Goal: Task Accomplishment & Management: Manage account settings

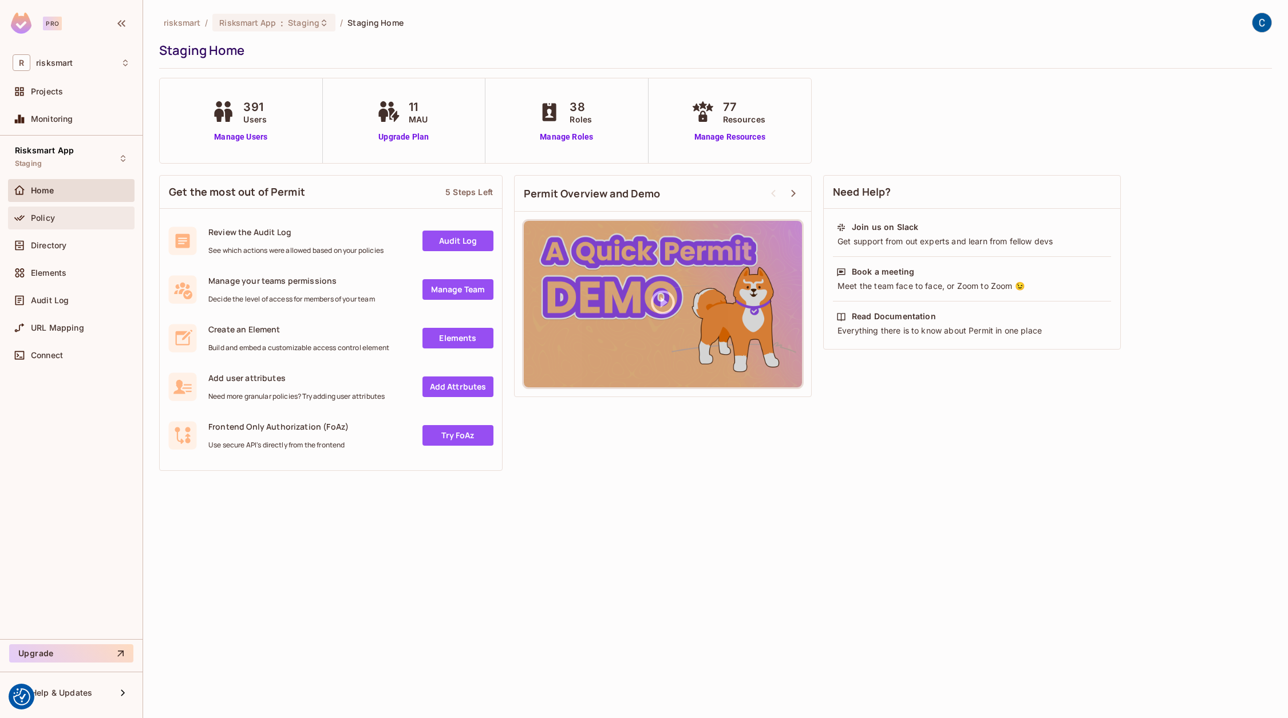
click at [51, 219] on span "Policy" at bounding box center [43, 217] width 24 height 9
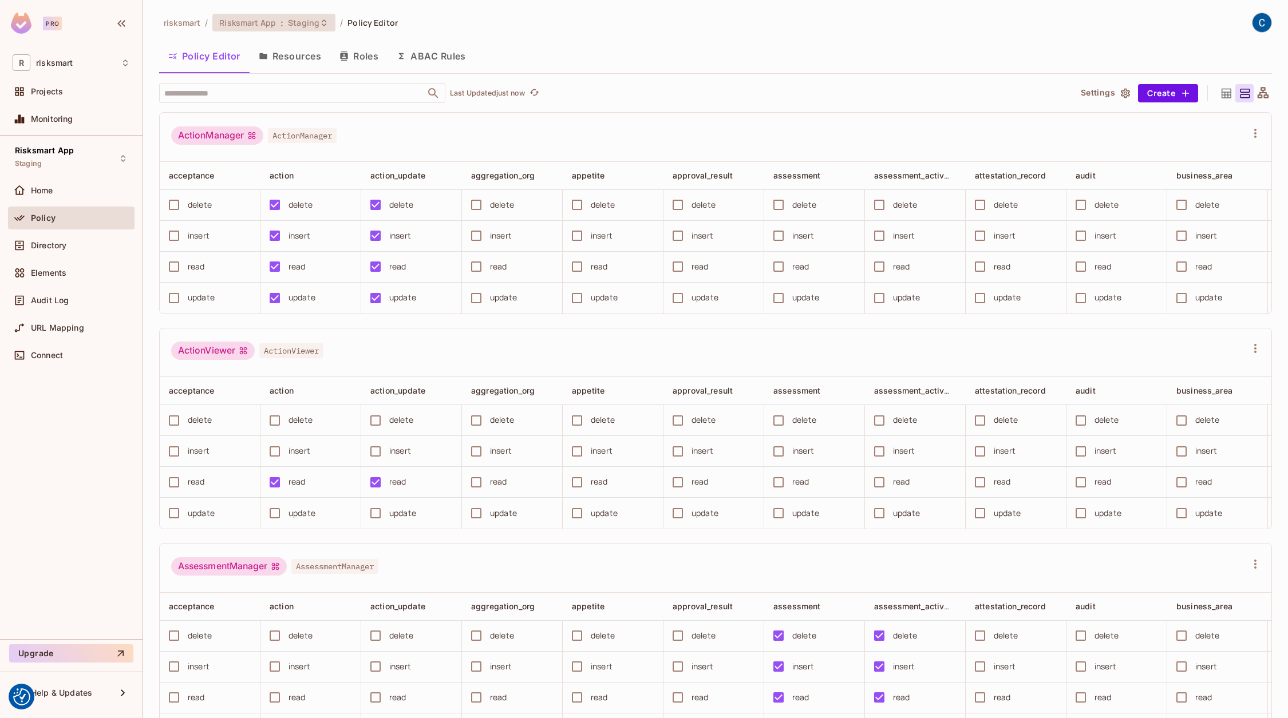
click at [294, 23] on span "Staging" at bounding box center [303, 22] width 31 height 11
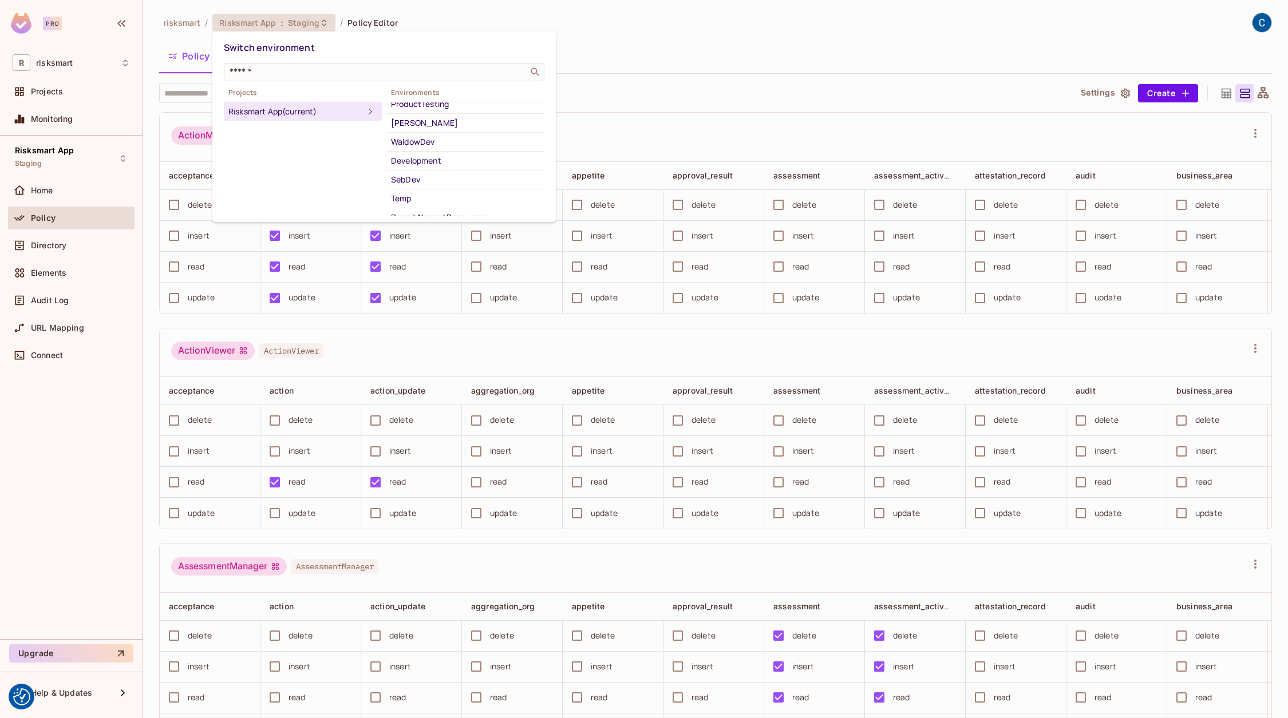
scroll to position [81, 0]
click at [407, 158] on div "Development" at bounding box center [465, 163] width 149 height 14
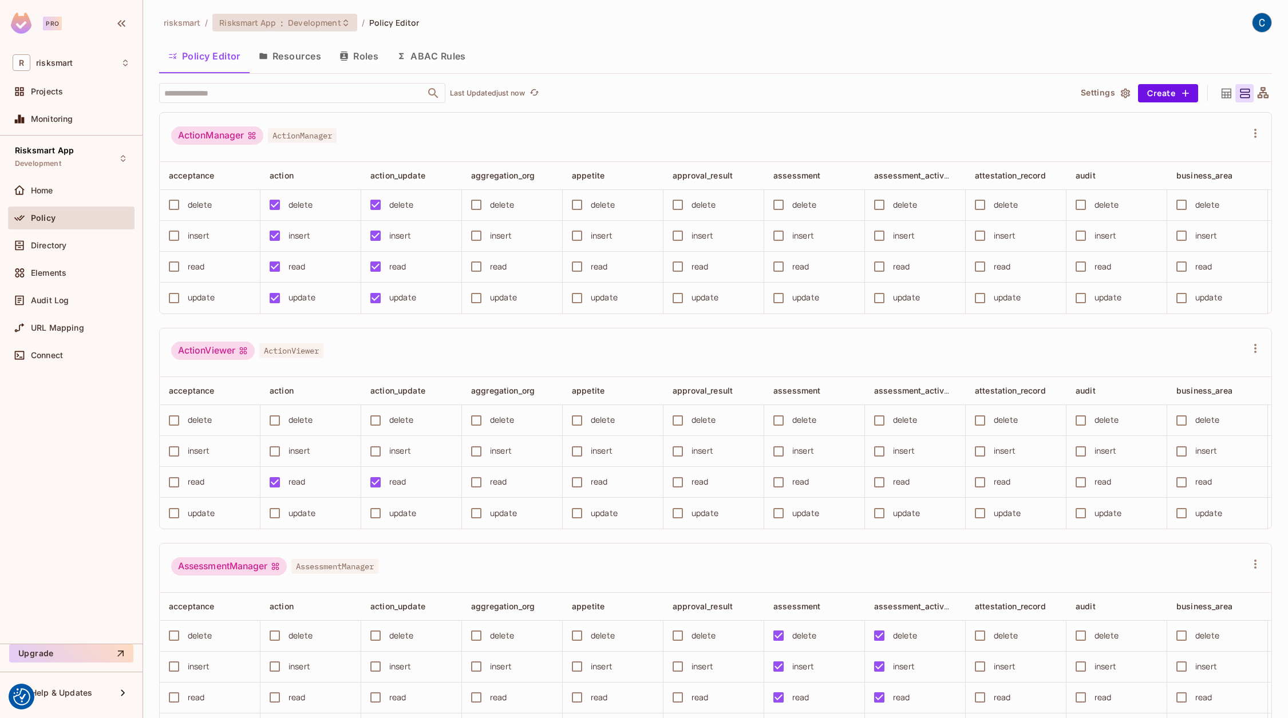
click at [258, 23] on span "Risksmart App" at bounding box center [247, 22] width 57 height 11
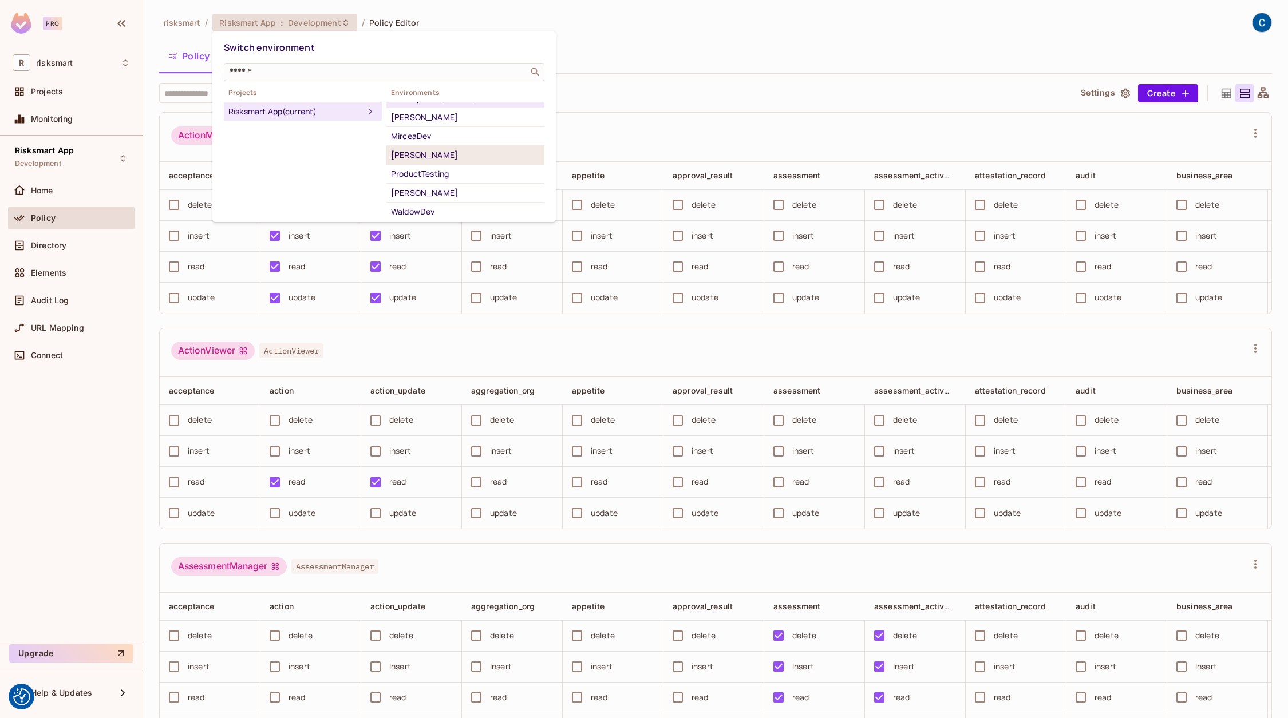
scroll to position [0, 0]
click at [671, 107] on div at bounding box center [644, 359] width 1288 height 718
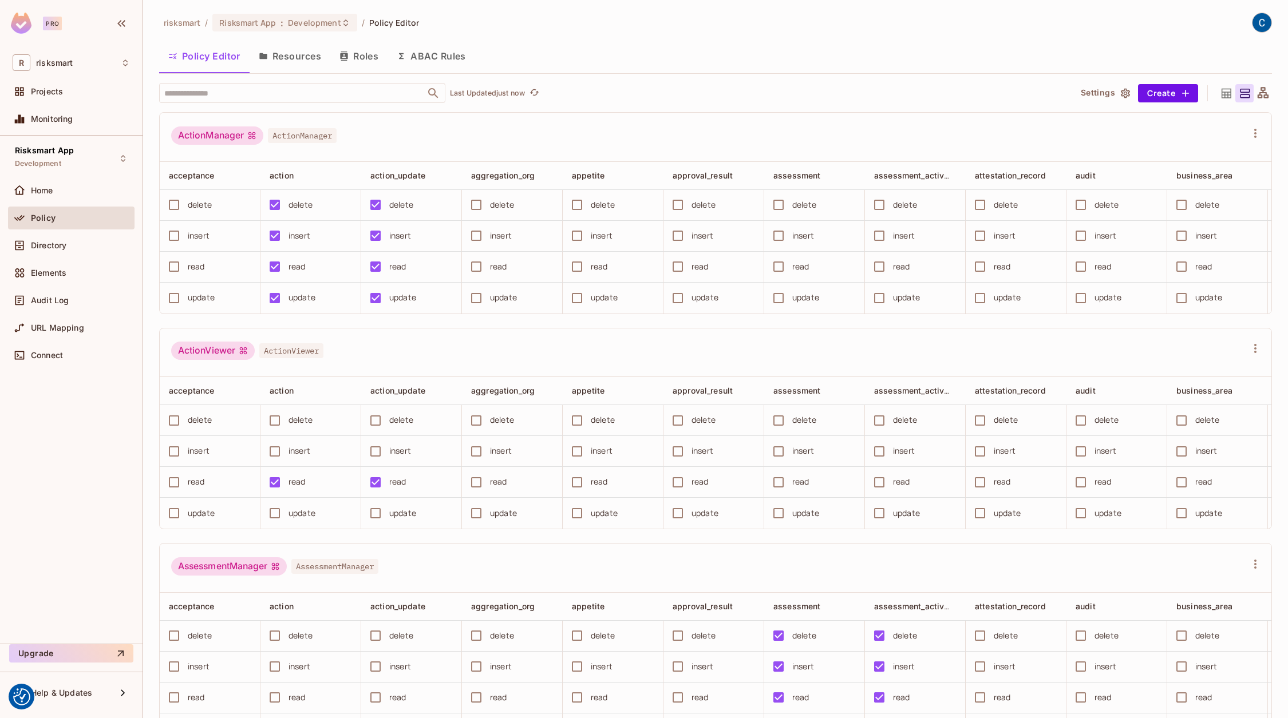
click at [306, 56] on button "Resources" at bounding box center [290, 56] width 81 height 29
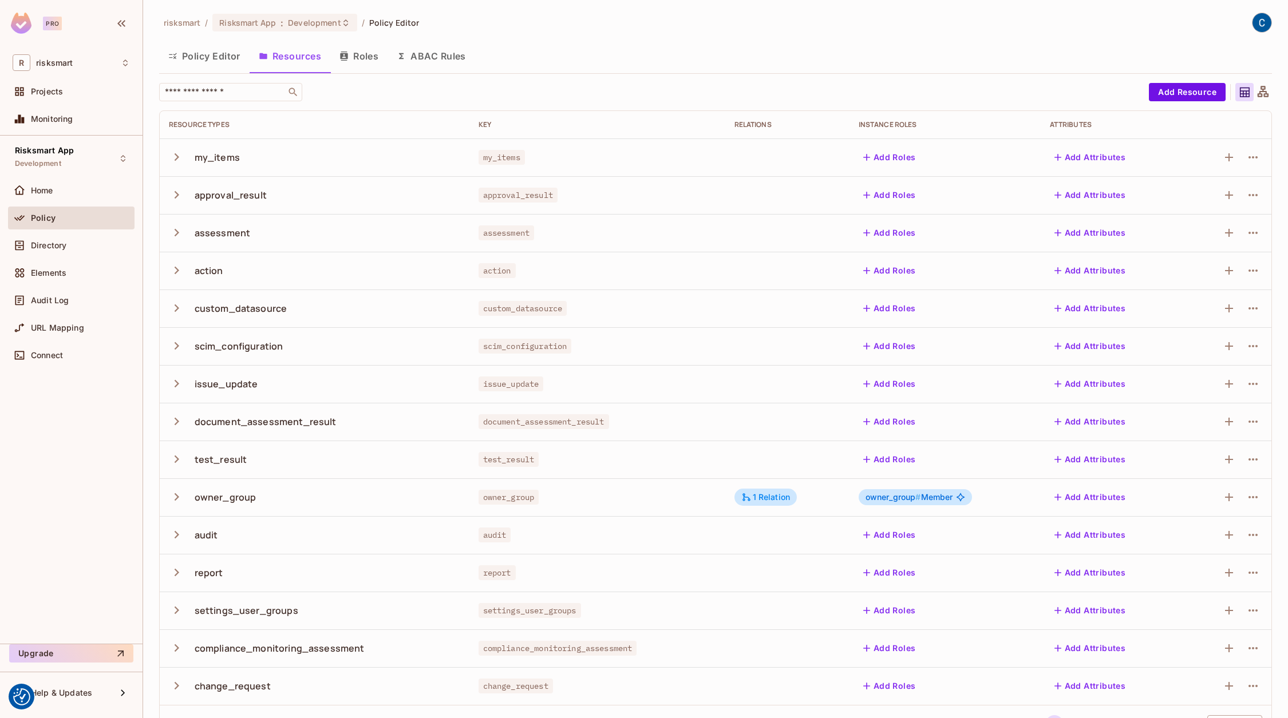
click at [229, 54] on button "Policy Editor" at bounding box center [204, 56] width 90 height 29
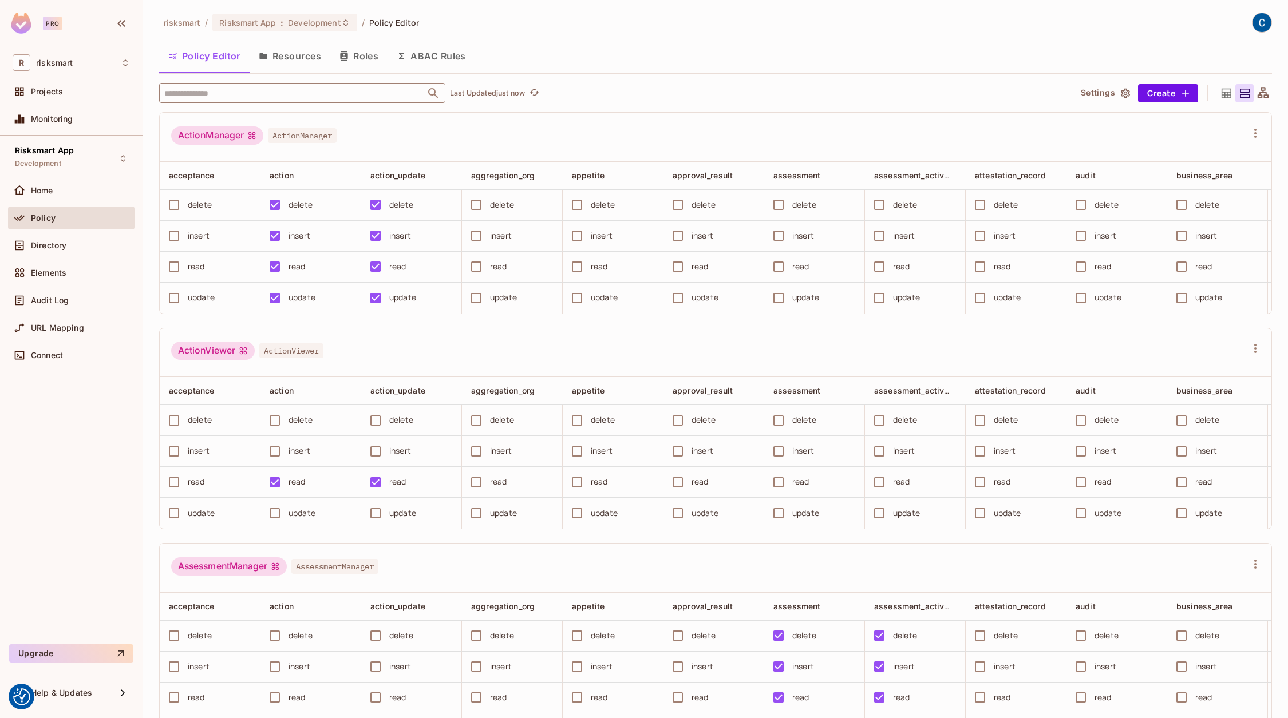
click at [349, 87] on input "text" at bounding box center [292, 93] width 262 height 20
type input "****"
click at [259, 167] on li "dashboard dashboard" at bounding box center [302, 175] width 286 height 21
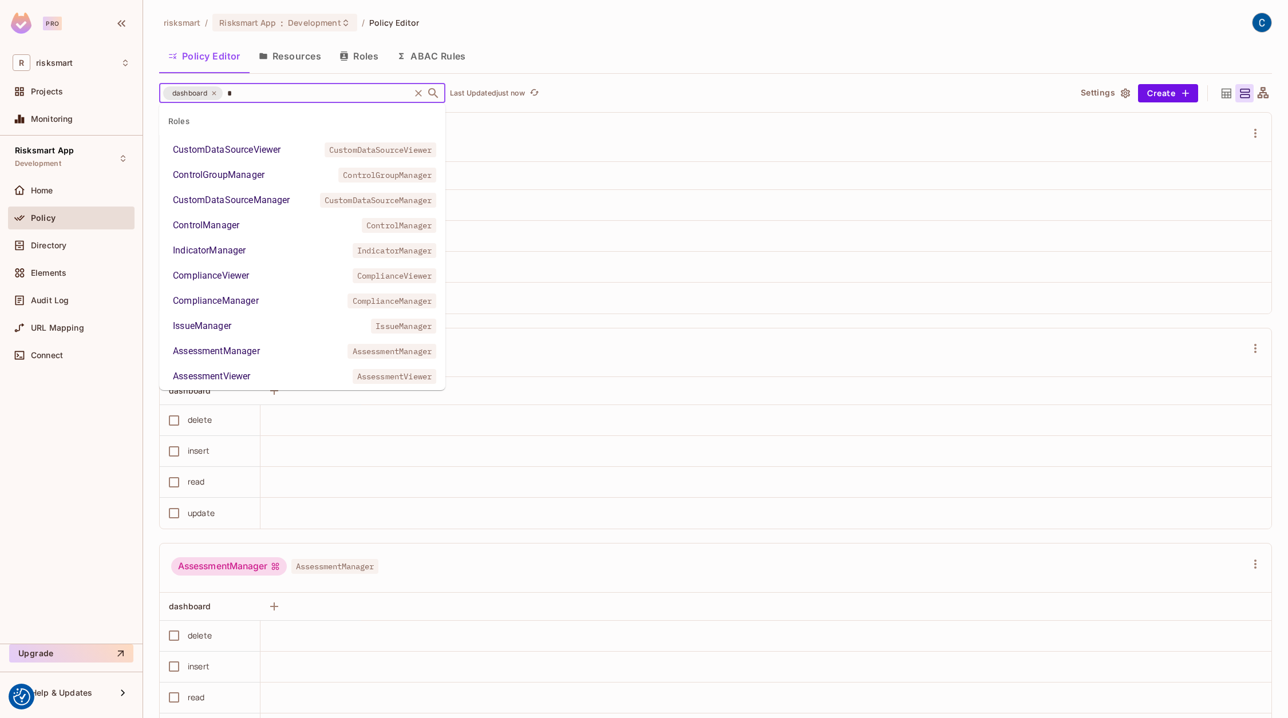
type input "**"
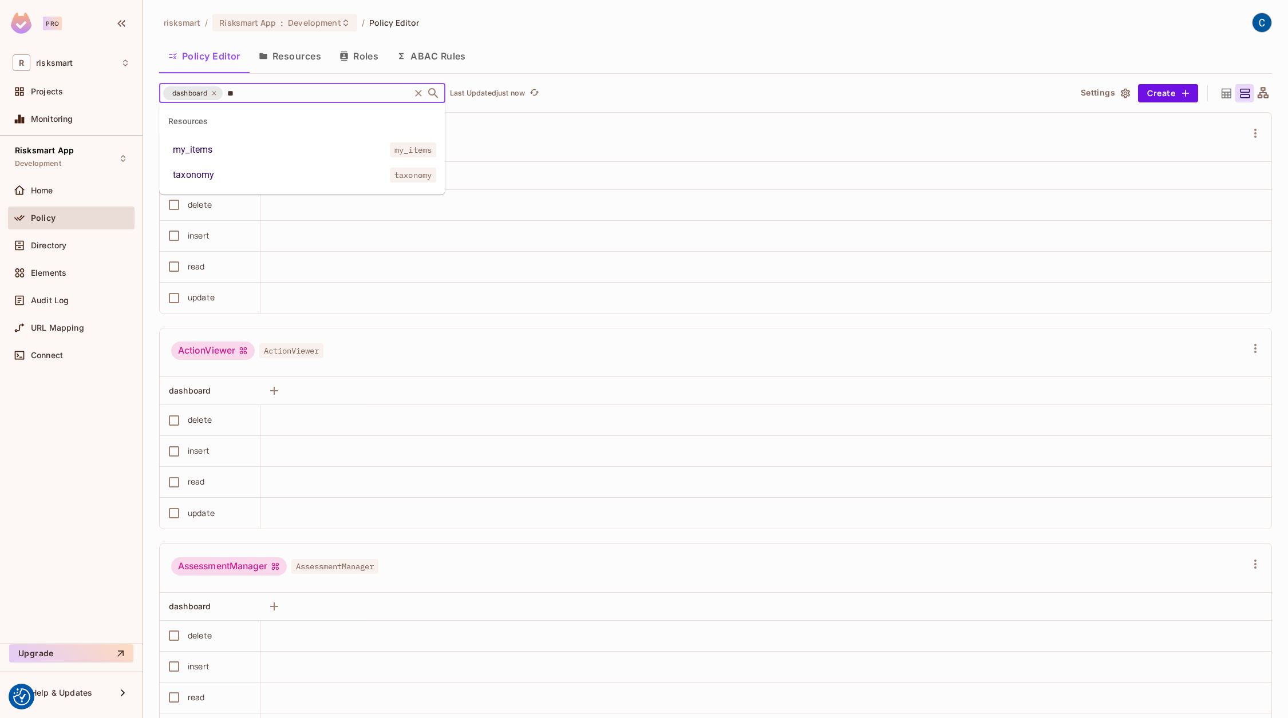
click at [204, 149] on div "my_items" at bounding box center [192, 150] width 39 height 14
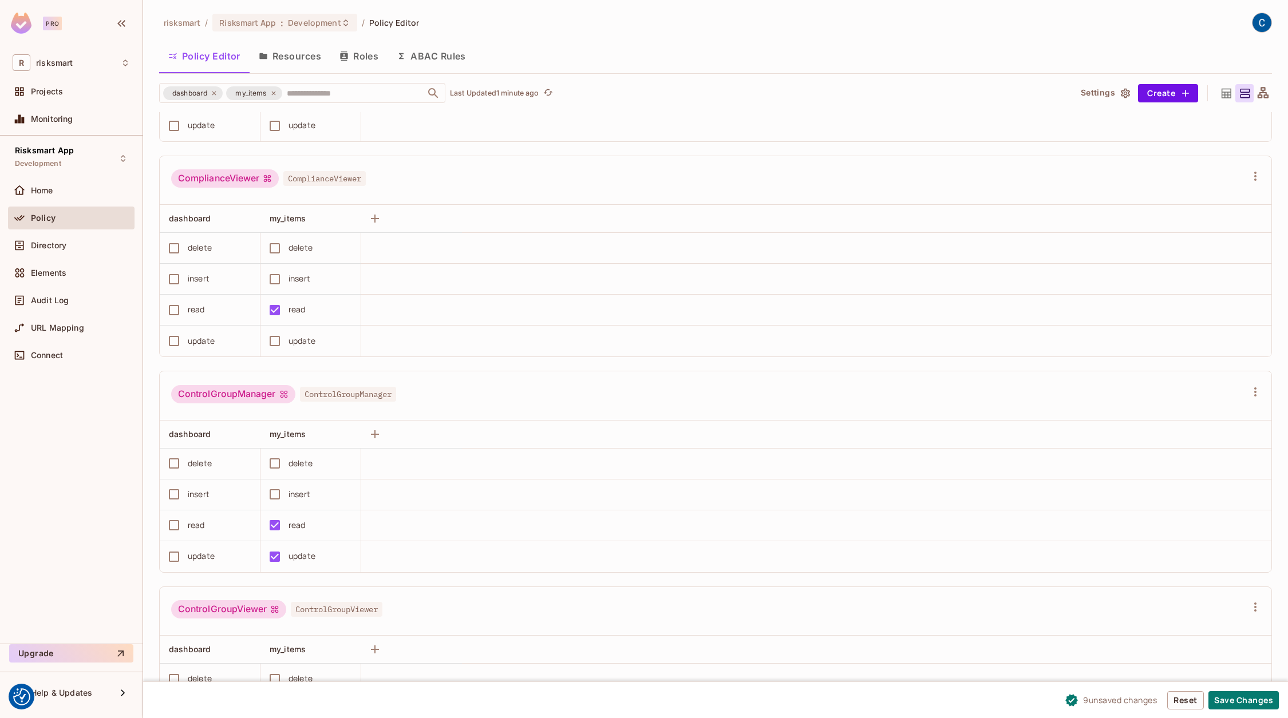
scroll to position [1033, 0]
click at [193, 520] on div "read" at bounding box center [196, 526] width 17 height 13
click at [189, 553] on div "update" at bounding box center [201, 557] width 27 height 13
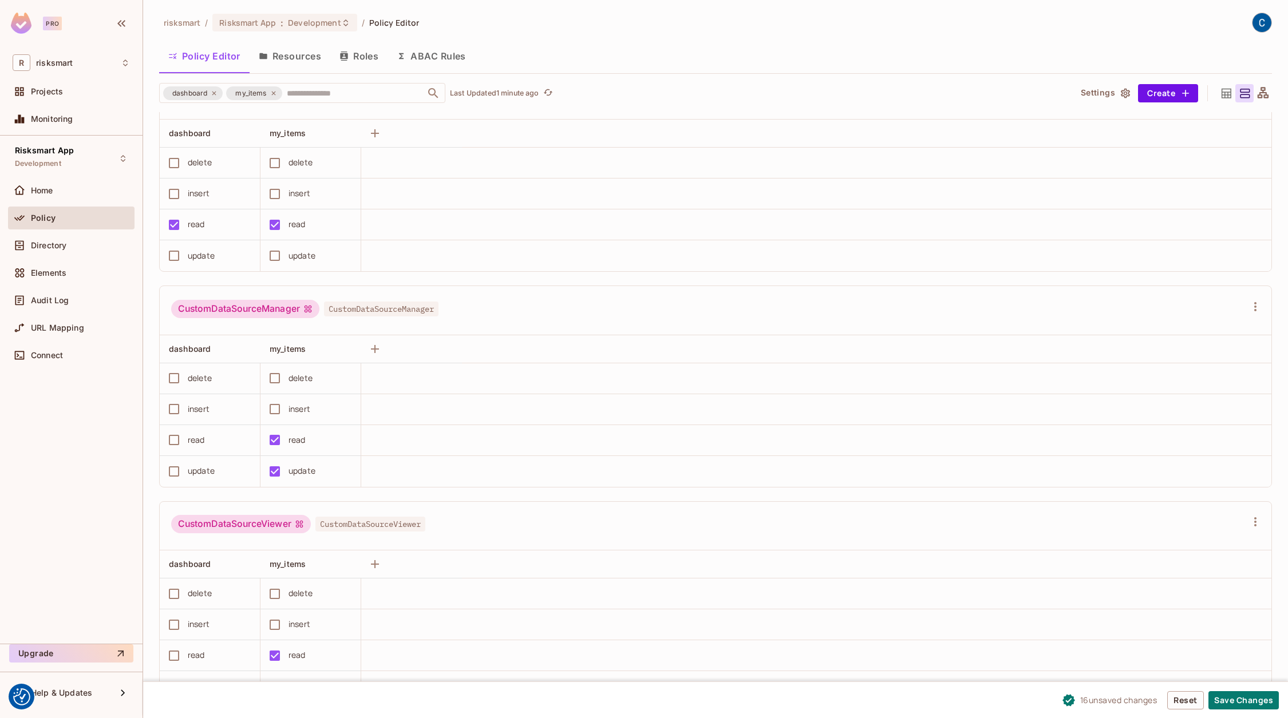
scroll to position [2056, 0]
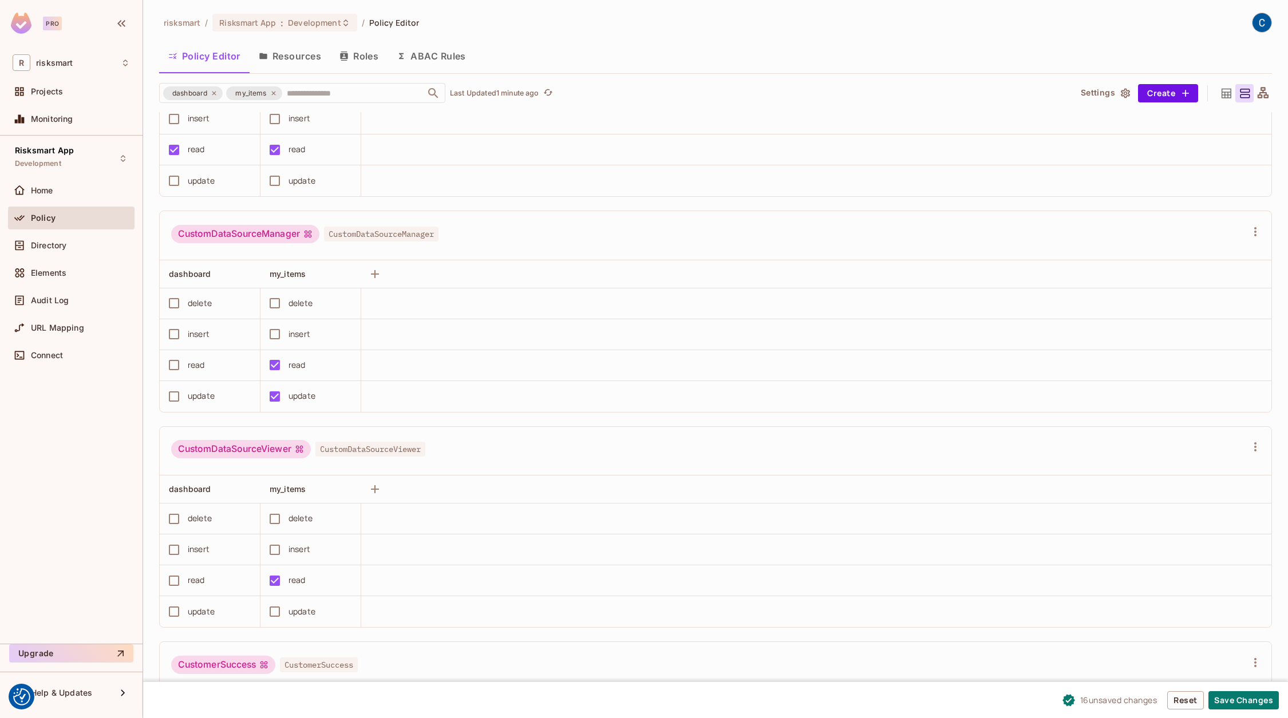
click at [199, 359] on div "read" at bounding box center [196, 365] width 17 height 13
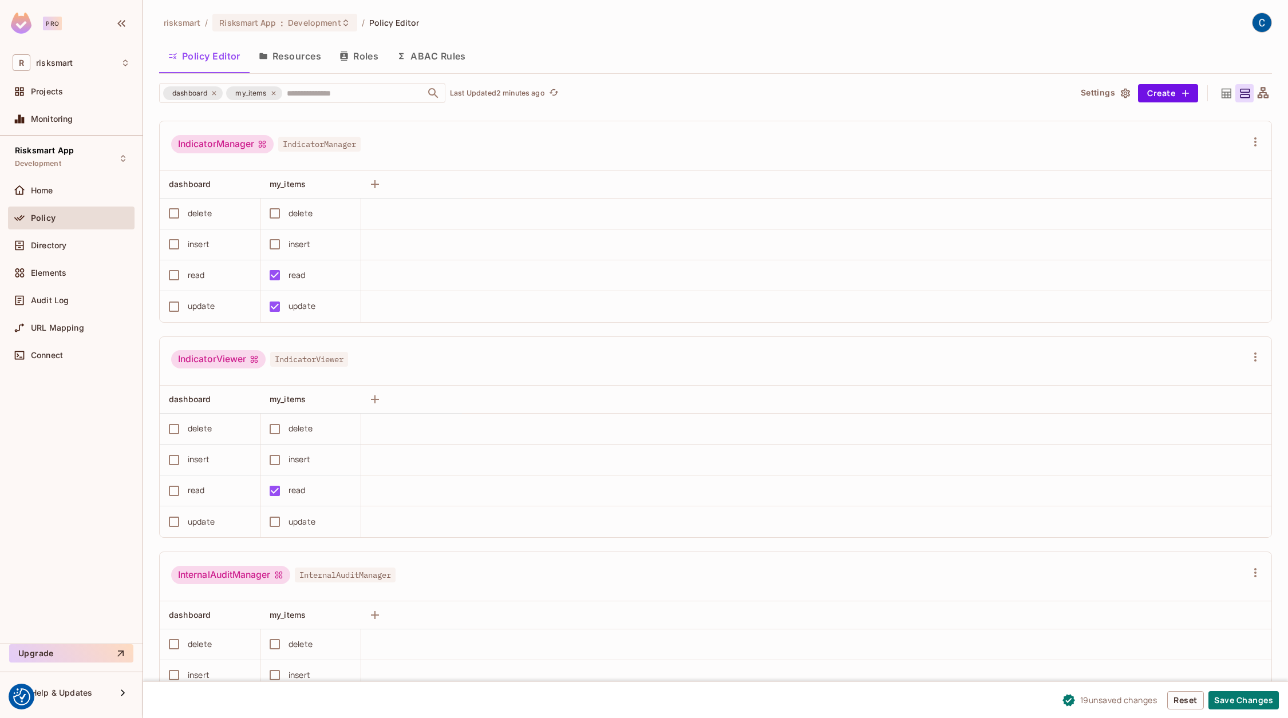
scroll to position [2715, 0]
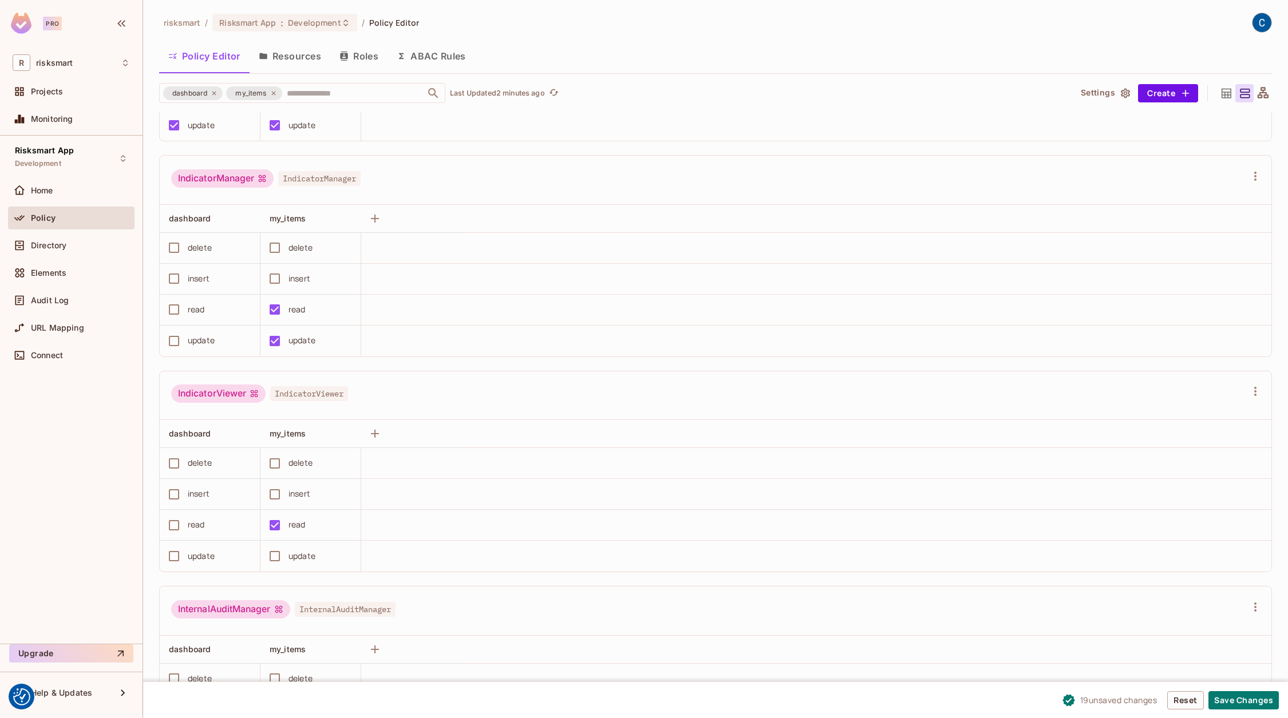
click at [196, 304] on div "read" at bounding box center [196, 309] width 17 height 13
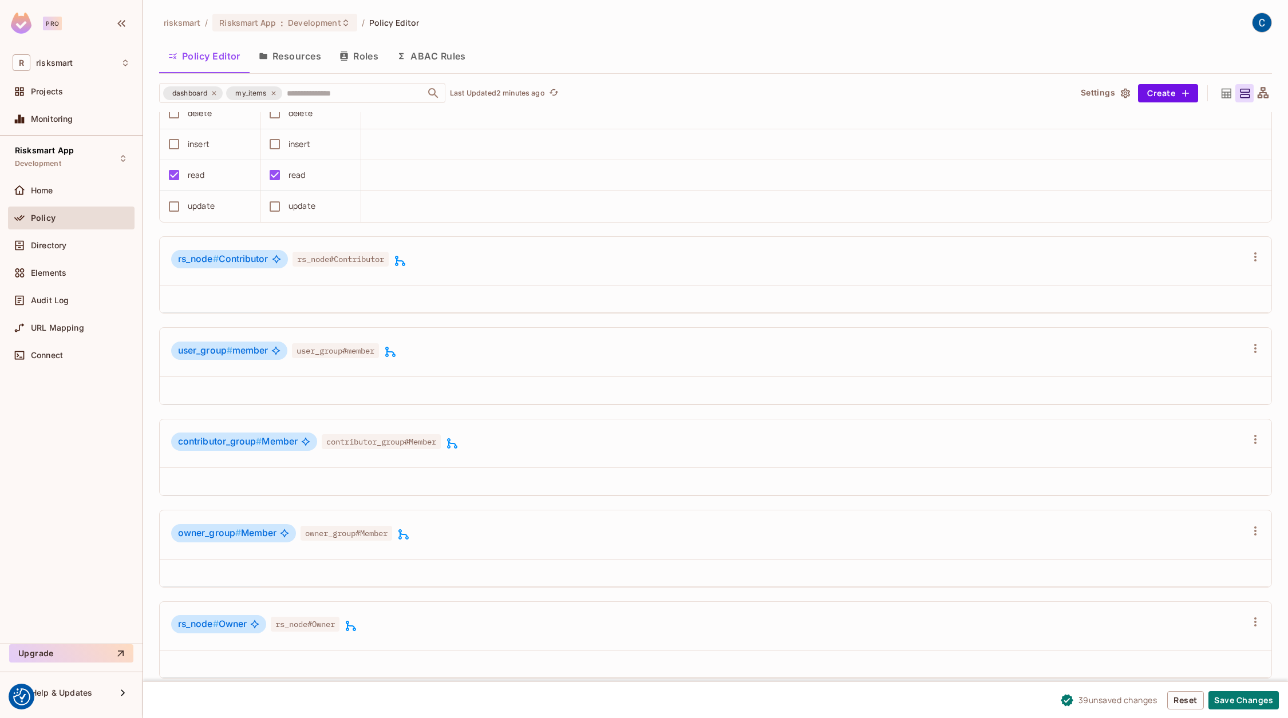
scroll to position [6462, 0]
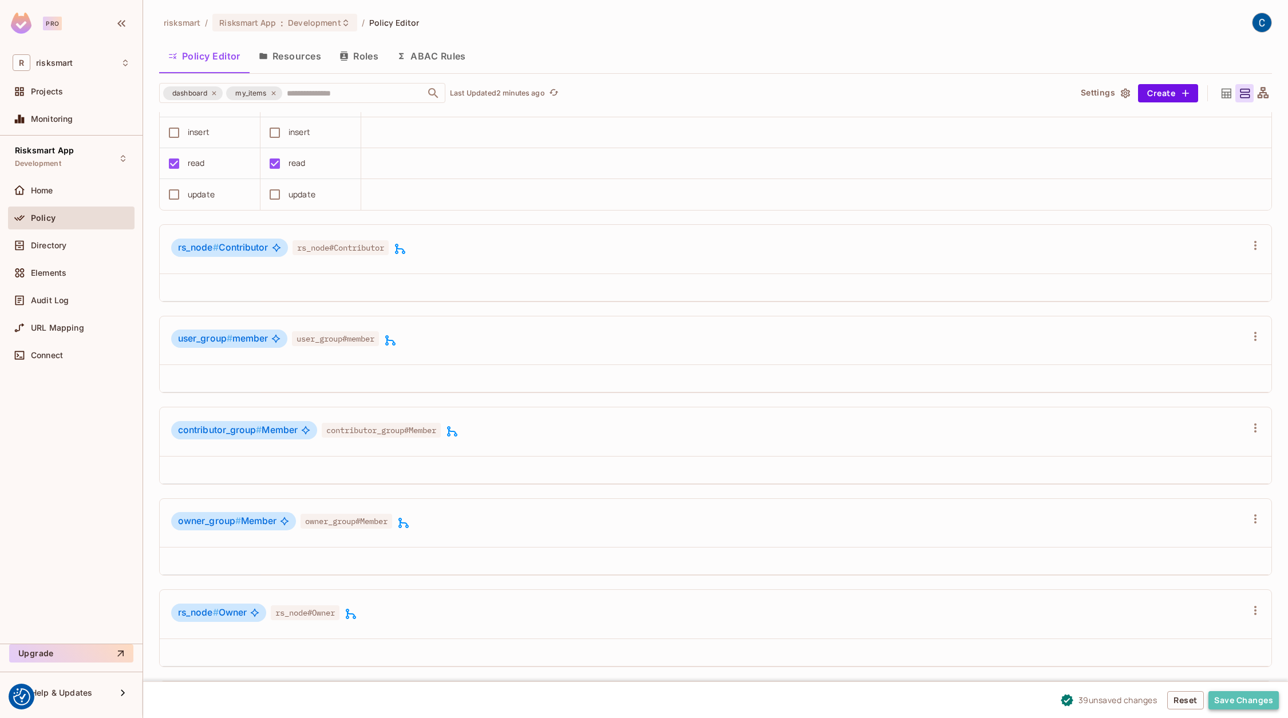
click at [1233, 701] on button "Save Changes" at bounding box center [1243, 700] width 70 height 18
click at [124, 23] on icon "button" at bounding box center [121, 24] width 14 height 14
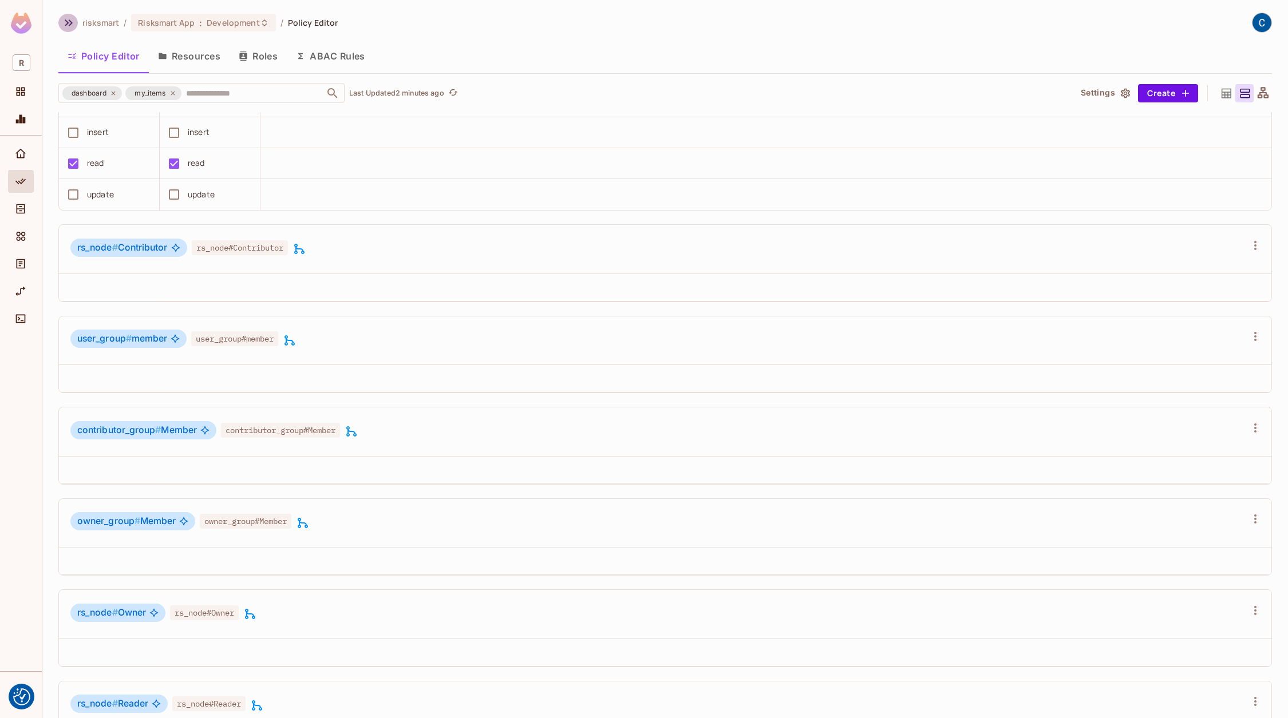
click at [70, 20] on icon "button" at bounding box center [69, 23] width 14 height 14
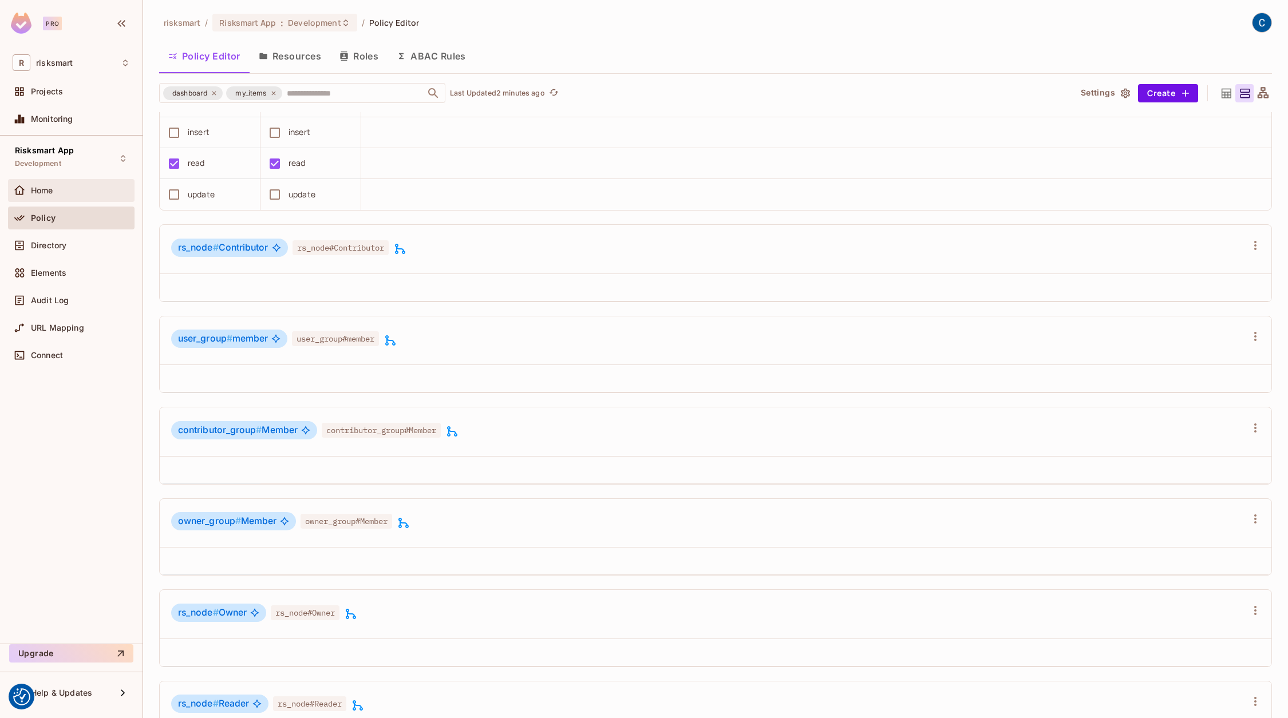
click at [41, 195] on div "Home" at bounding box center [71, 191] width 117 height 14
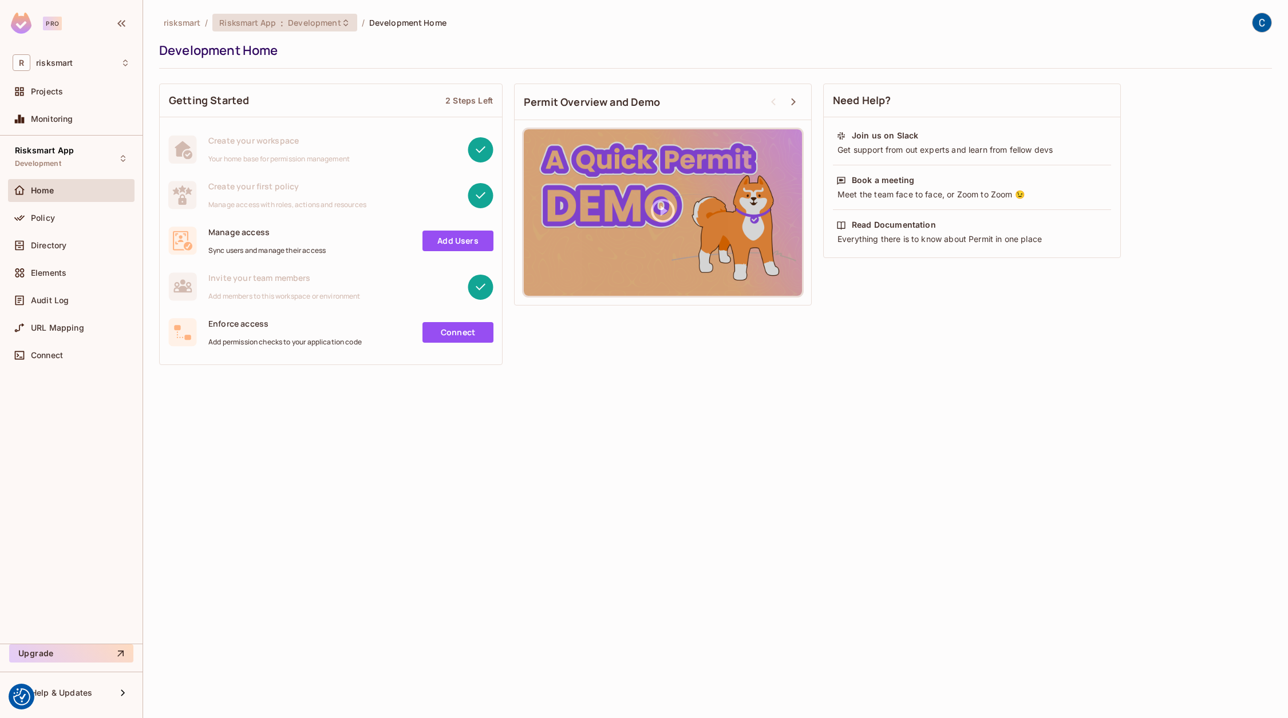
click at [289, 25] on span "Development" at bounding box center [314, 22] width 53 height 11
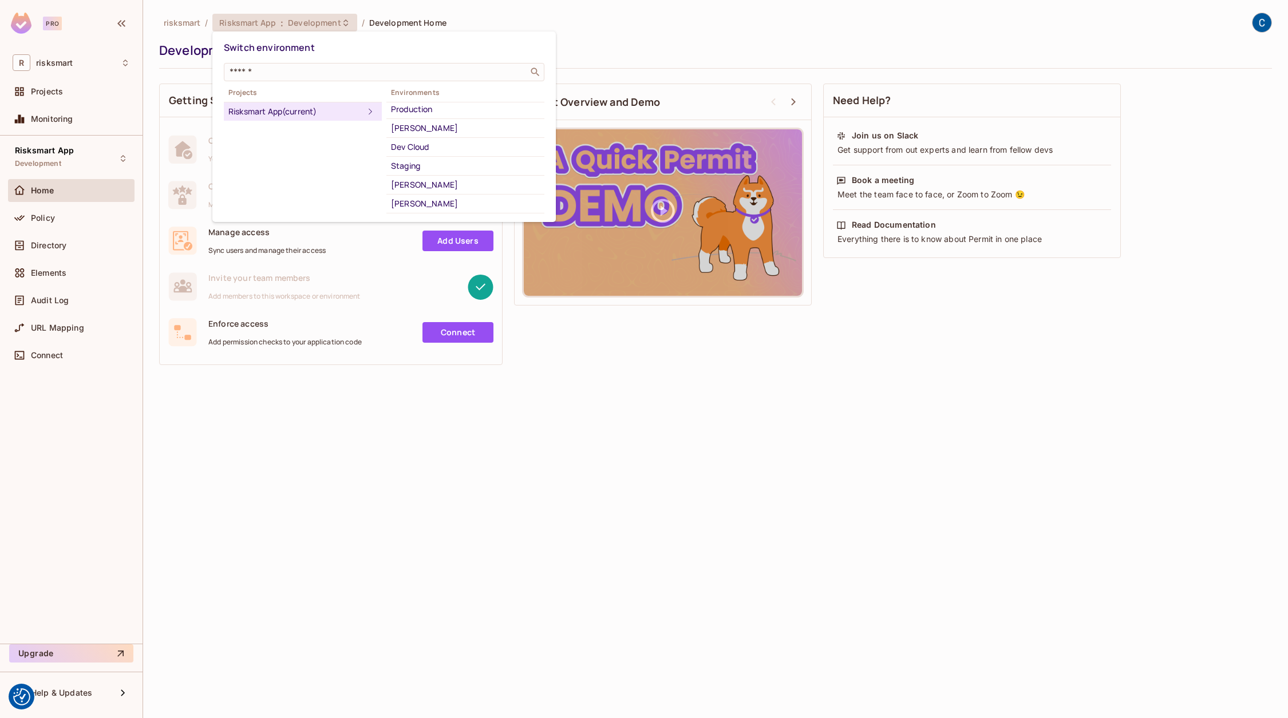
scroll to position [240, 0]
click at [460, 129] on div "Dev Cloud" at bounding box center [465, 136] width 149 height 14
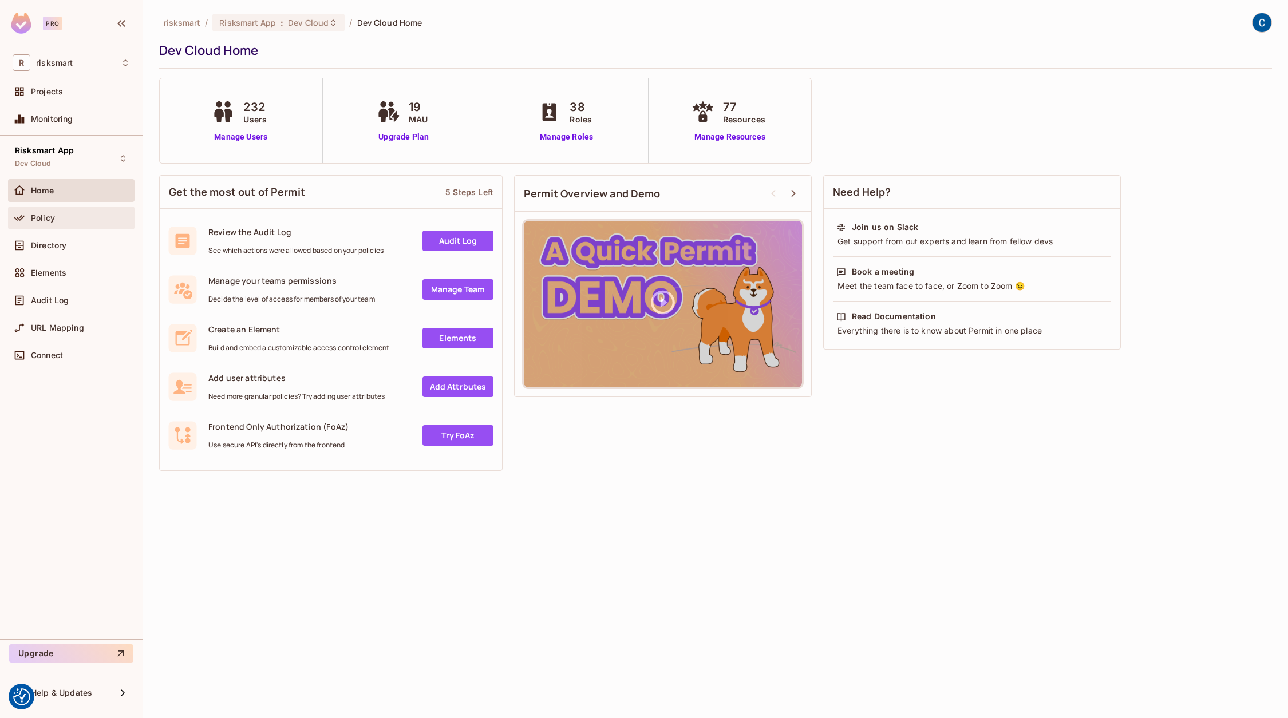
click at [58, 221] on div "Policy" at bounding box center [71, 218] width 117 height 14
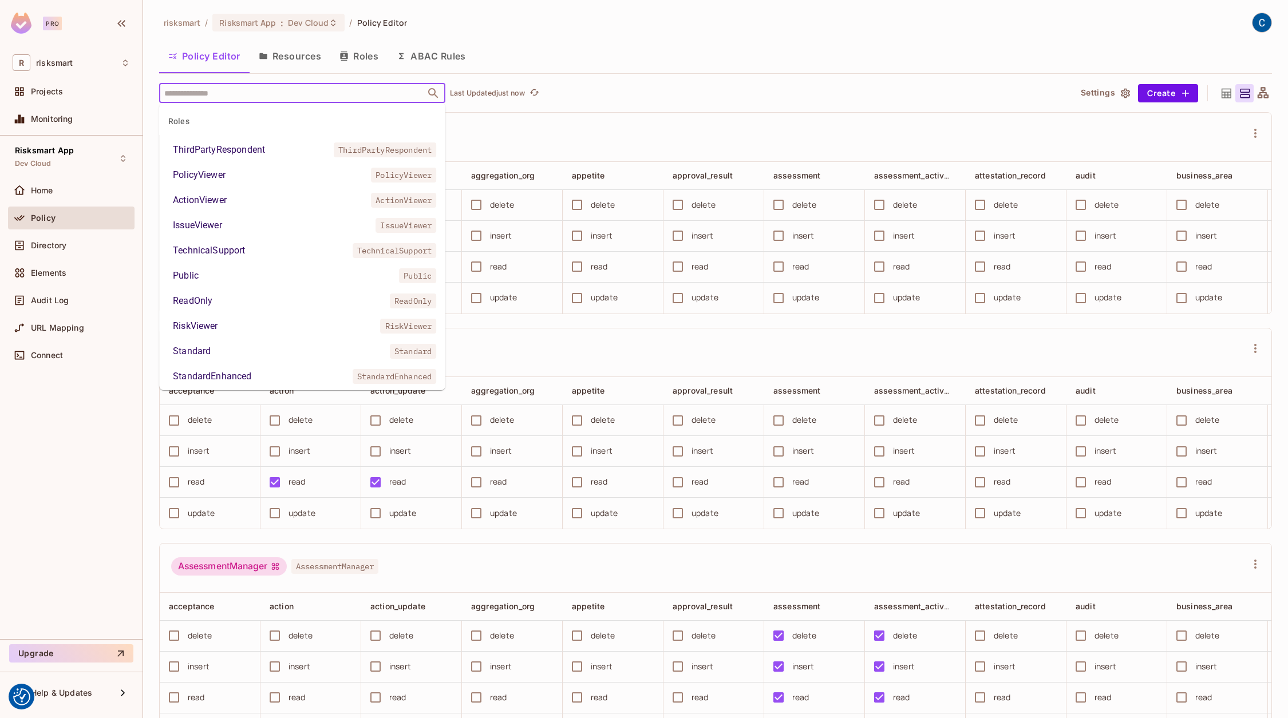
click at [203, 94] on input "text" at bounding box center [292, 93] width 262 height 20
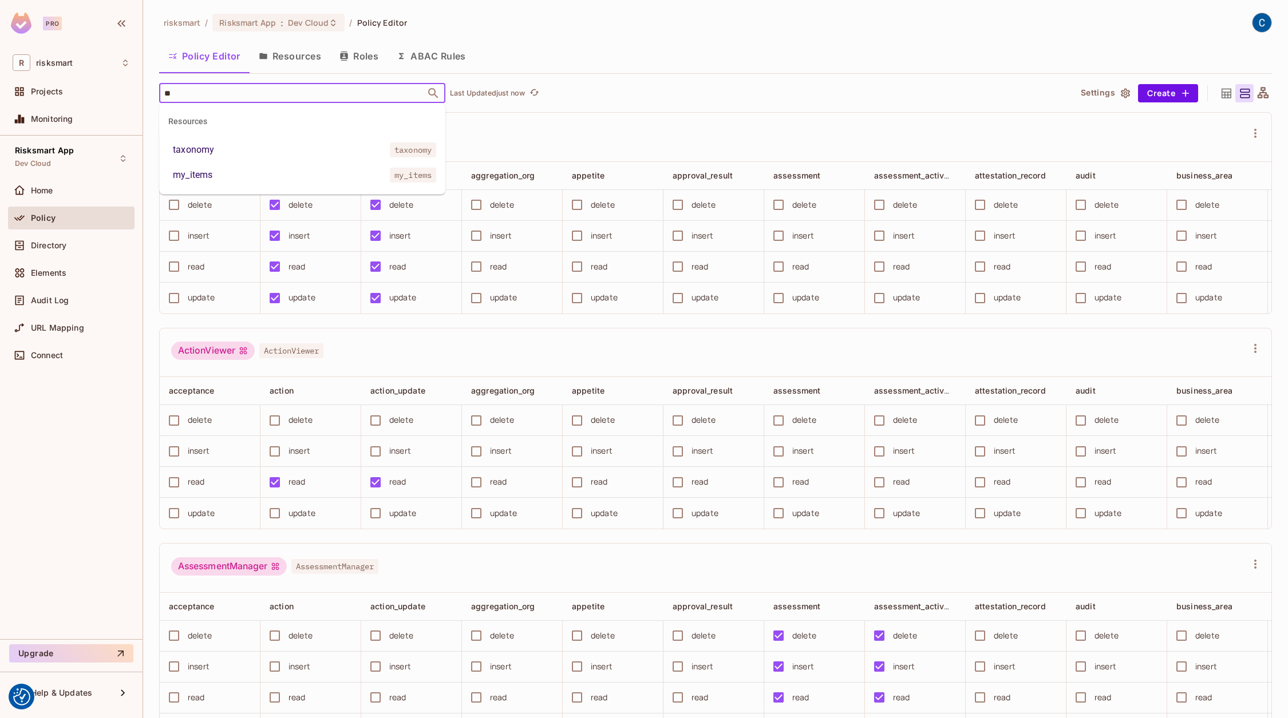
type input "*"
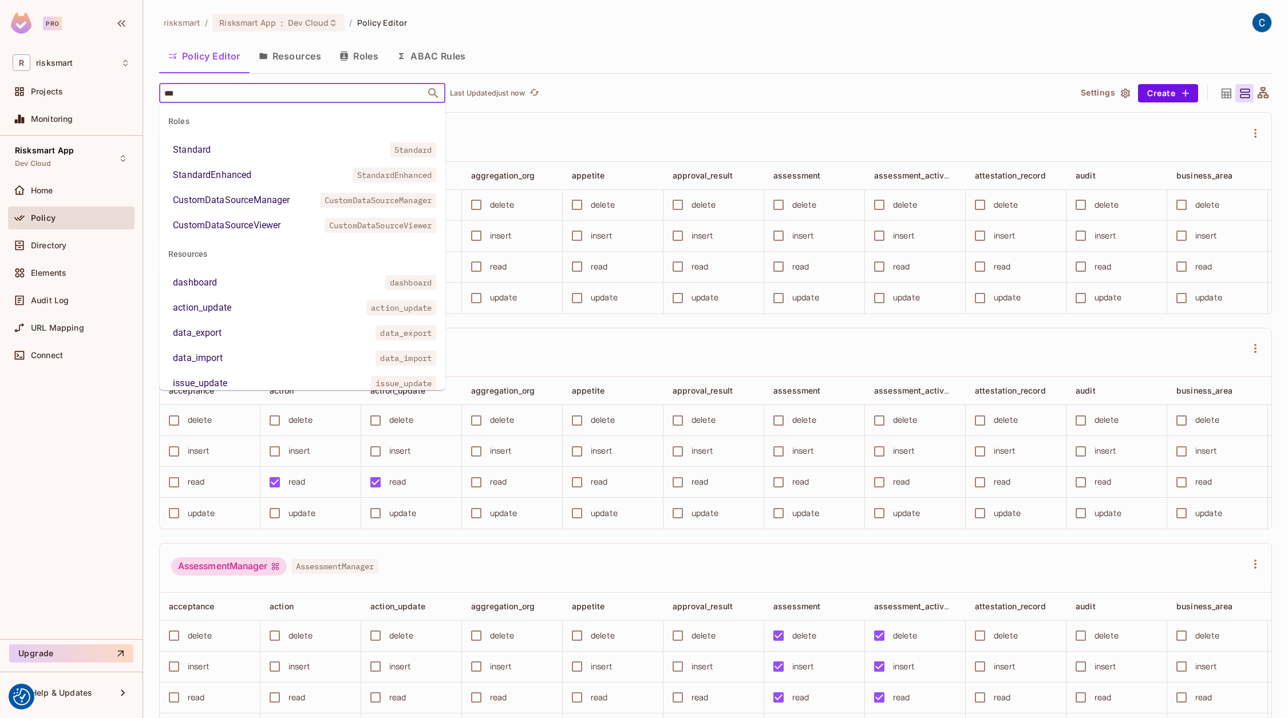
type input "****"
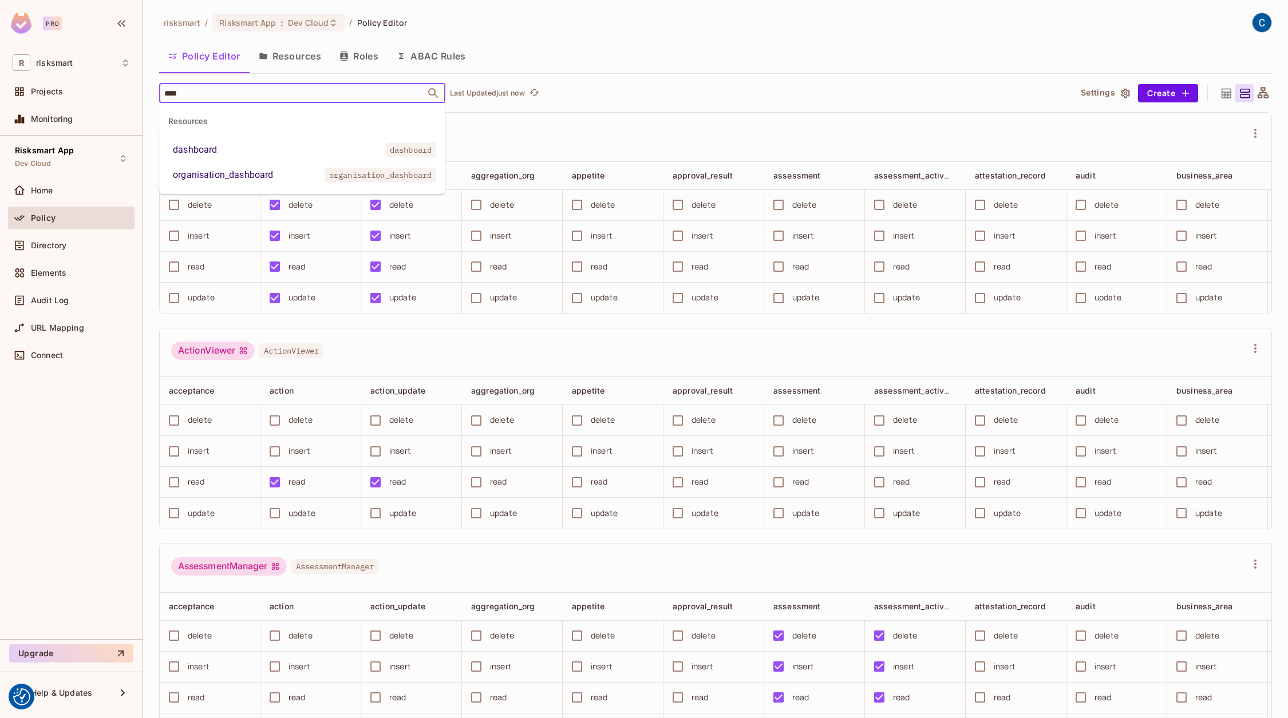
click at [221, 151] on li "dashboard dashboard" at bounding box center [302, 150] width 286 height 21
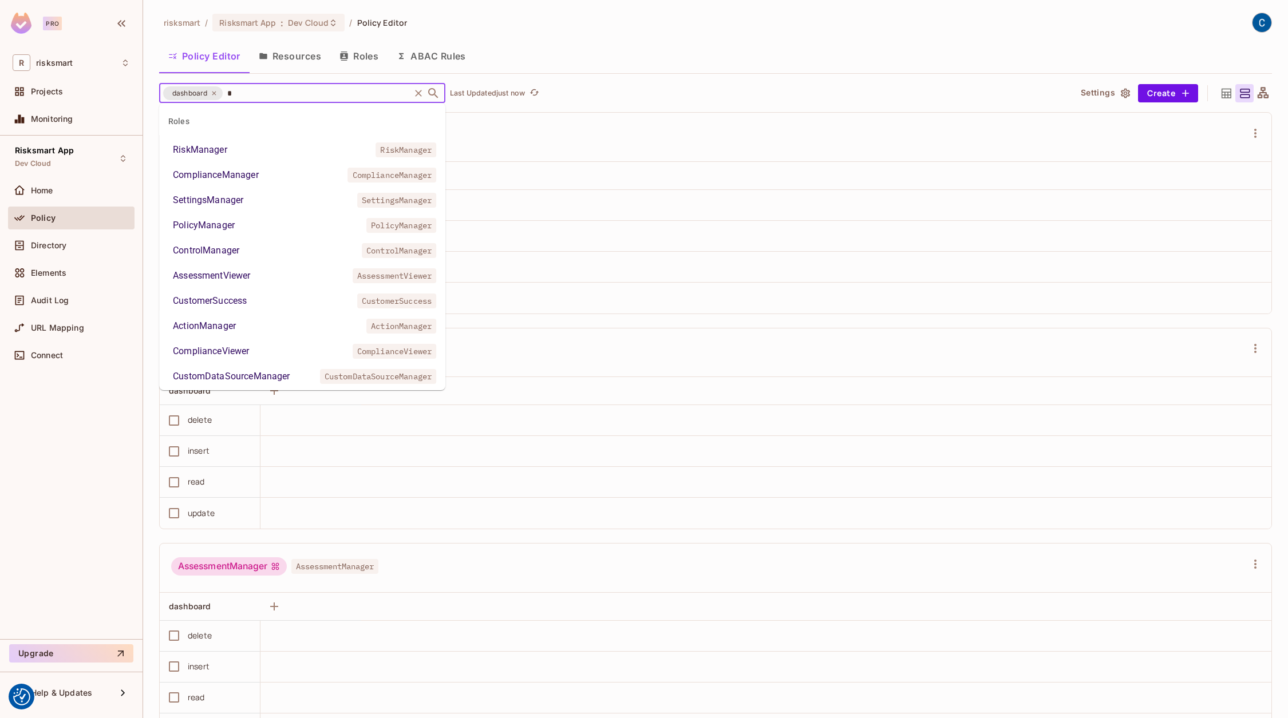
type input "**"
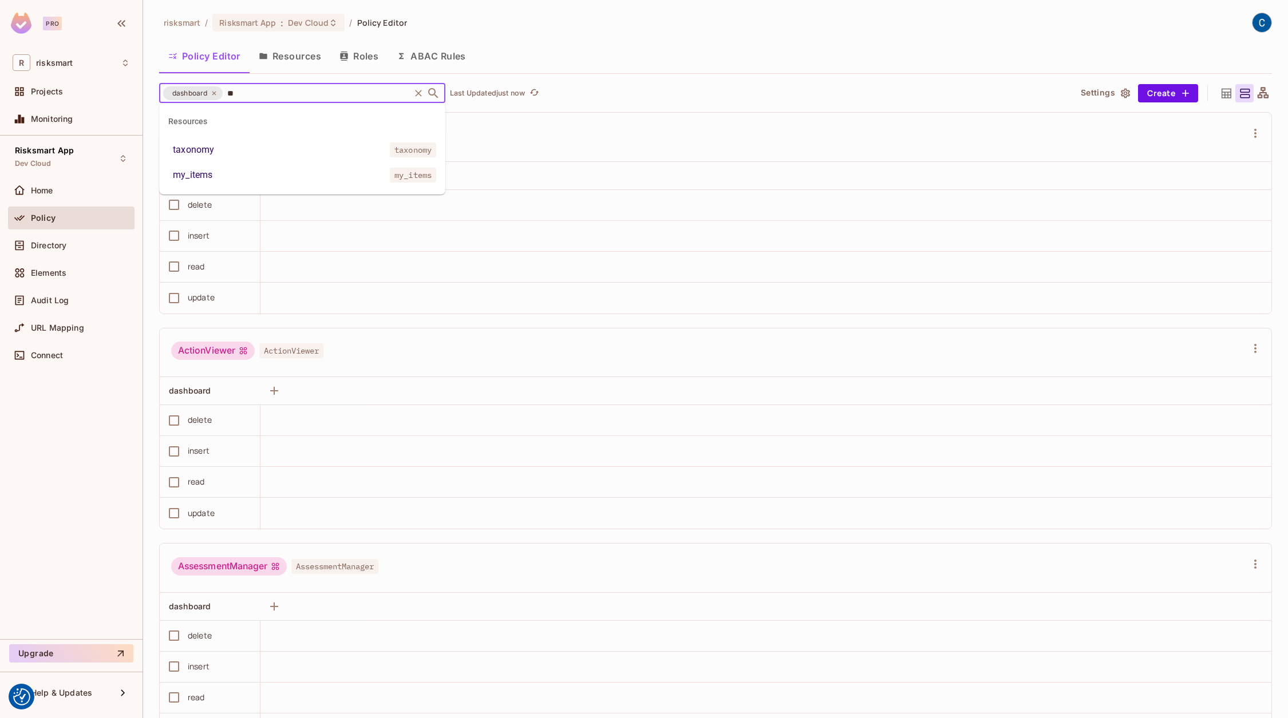
click at [190, 173] on div "my_items" at bounding box center [192, 175] width 39 height 14
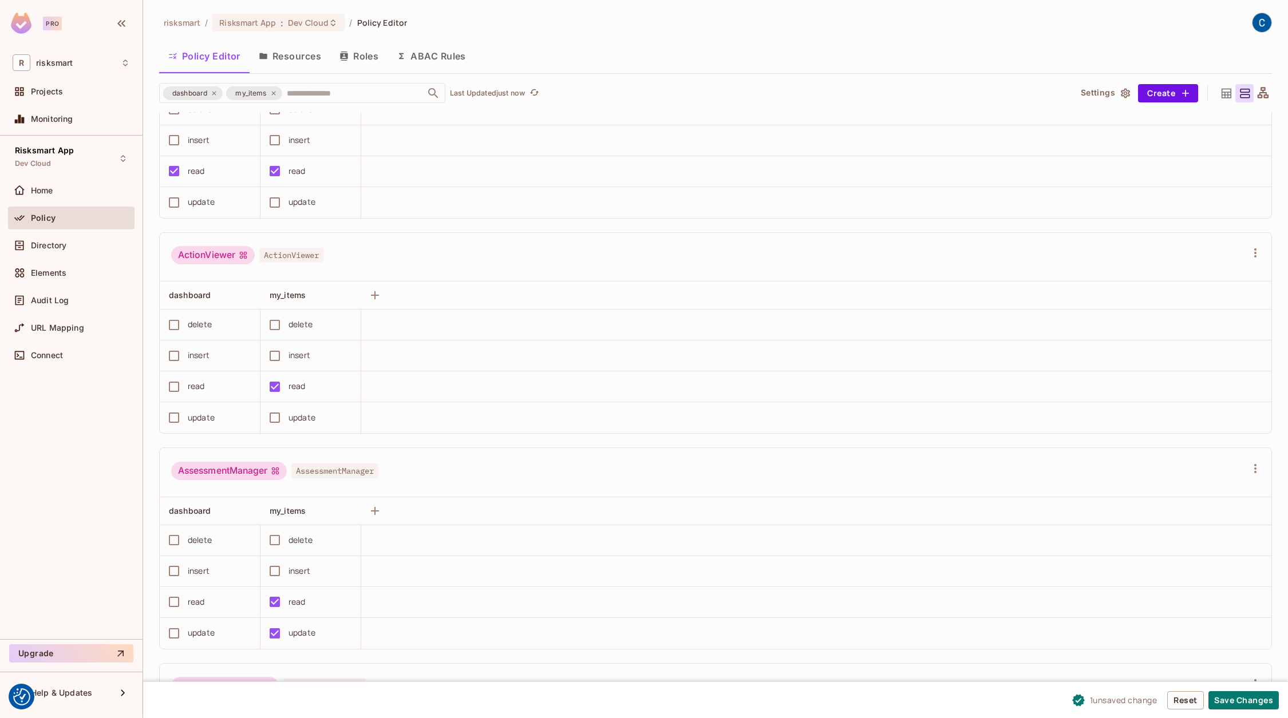
scroll to position [86, 0]
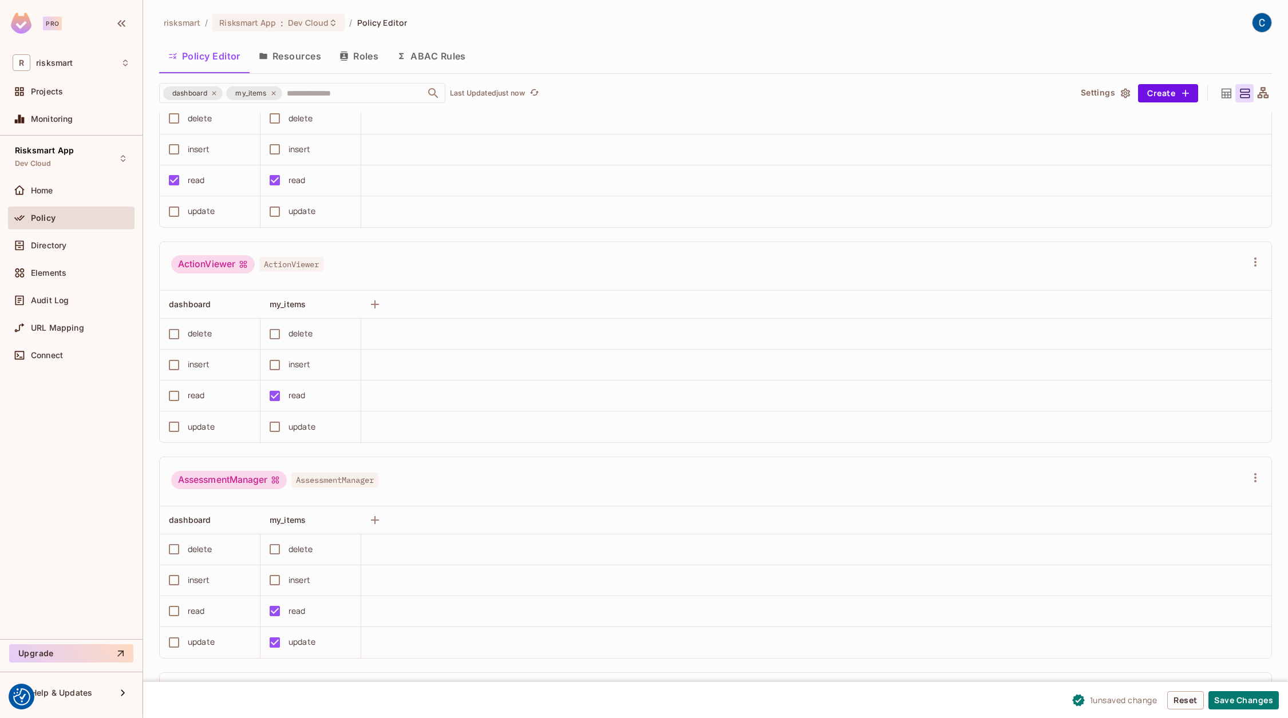
click at [191, 210] on div "update" at bounding box center [201, 211] width 27 height 13
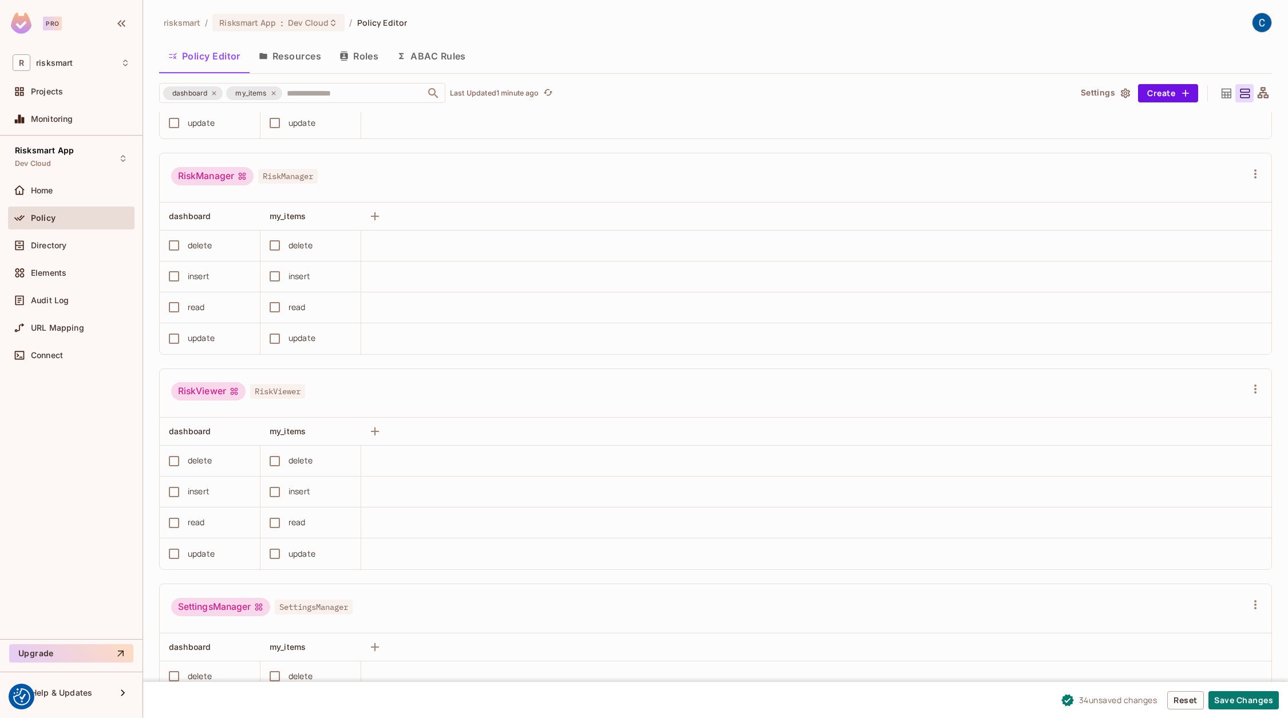
scroll to position [4726, 0]
click at [196, 309] on td "read" at bounding box center [210, 307] width 101 height 31
click at [188, 300] on div "read" at bounding box center [196, 306] width 17 height 13
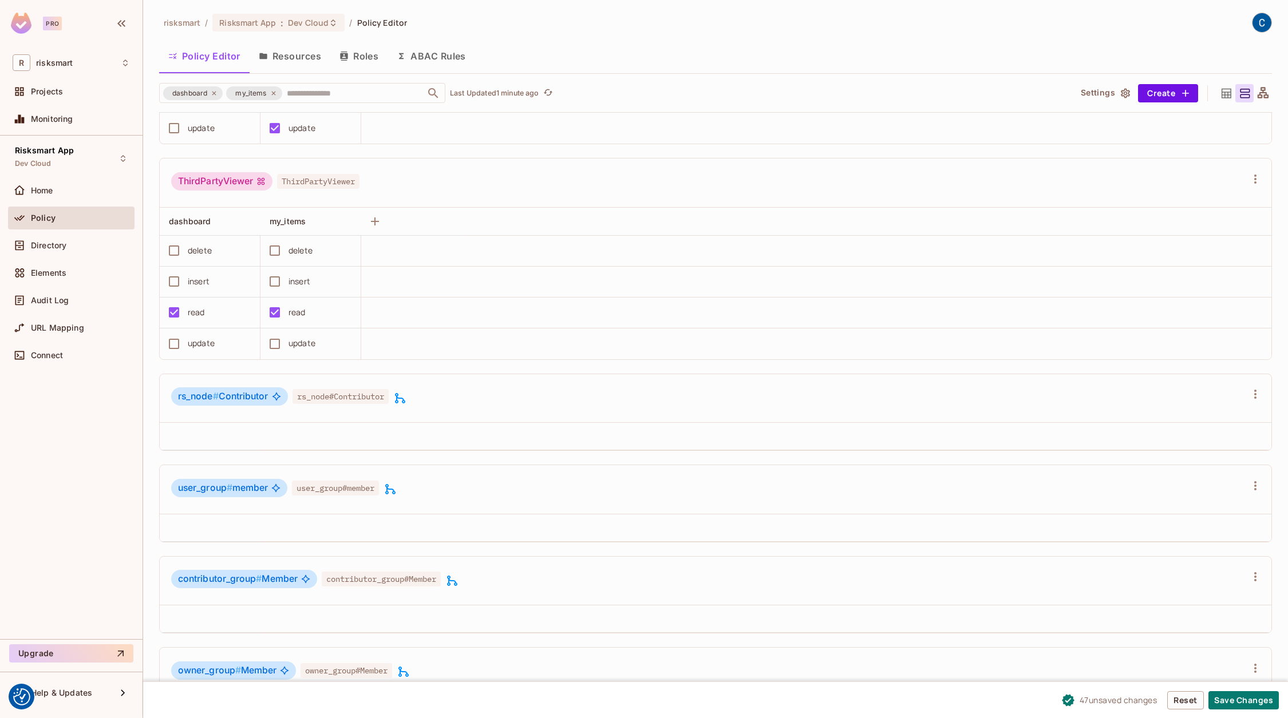
scroll to position [6489, 0]
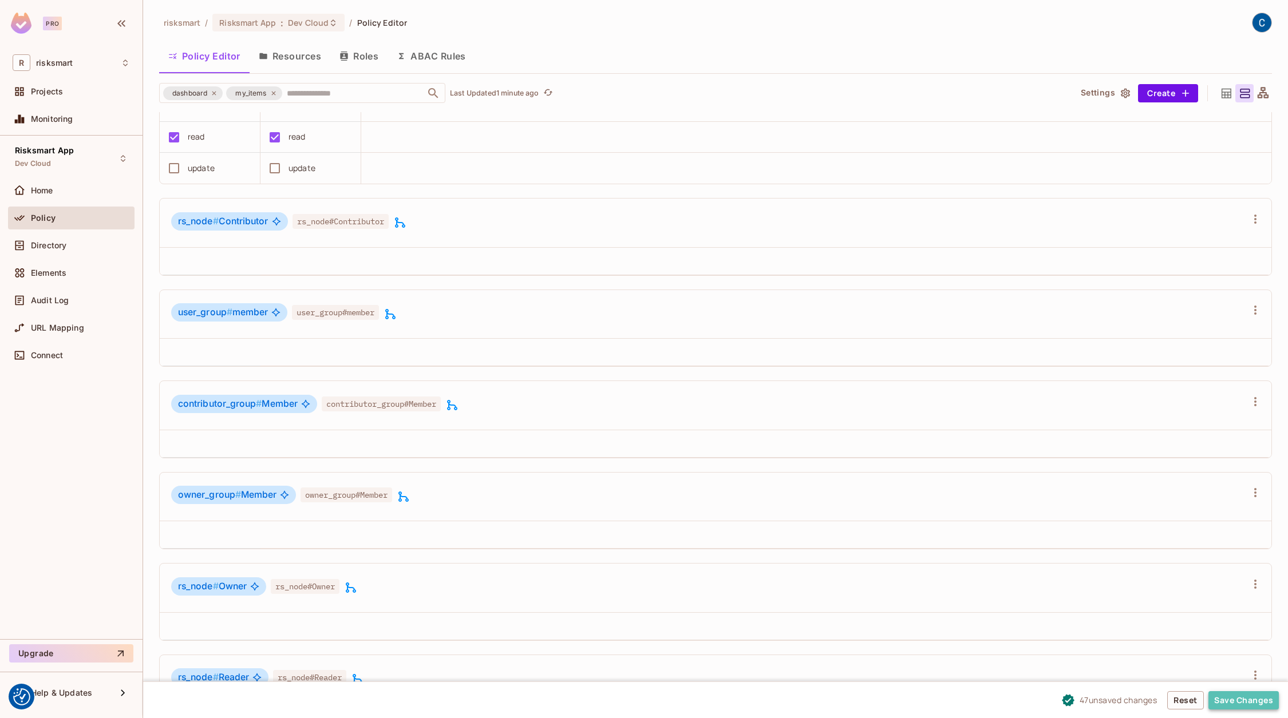
click at [1234, 698] on button "Save Changes" at bounding box center [1243, 700] width 70 height 18
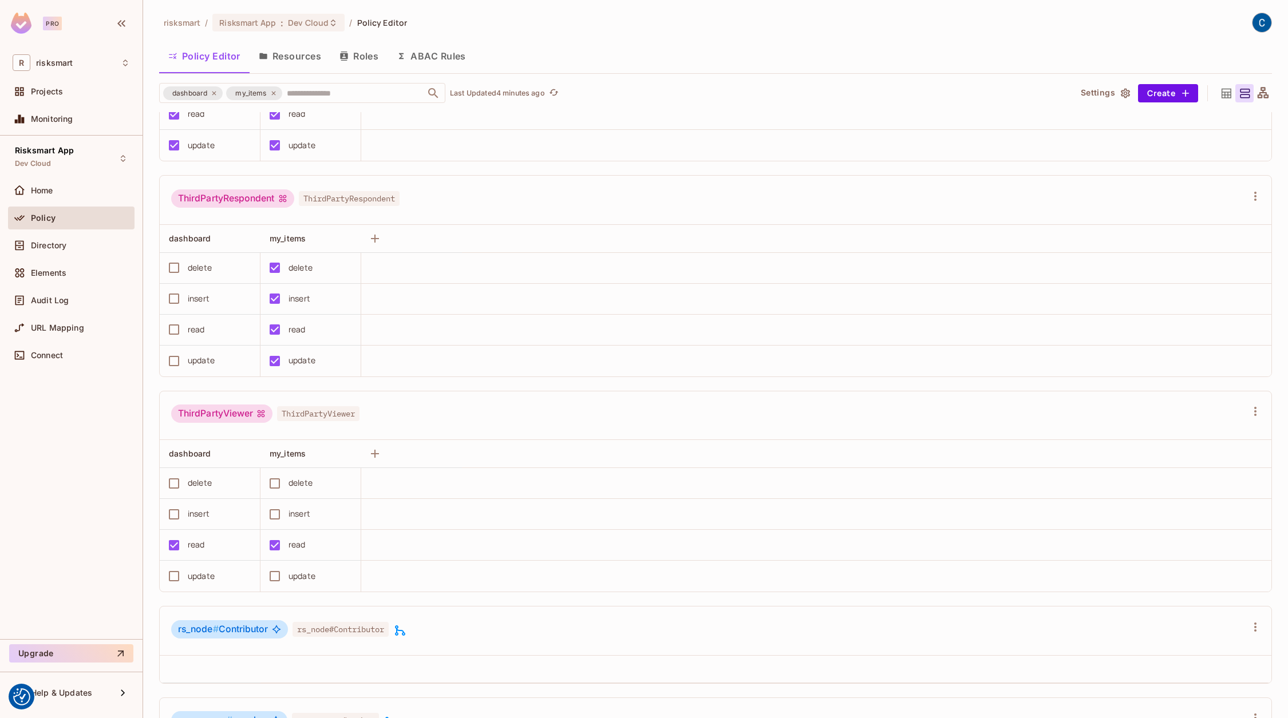
scroll to position [6074, 0]
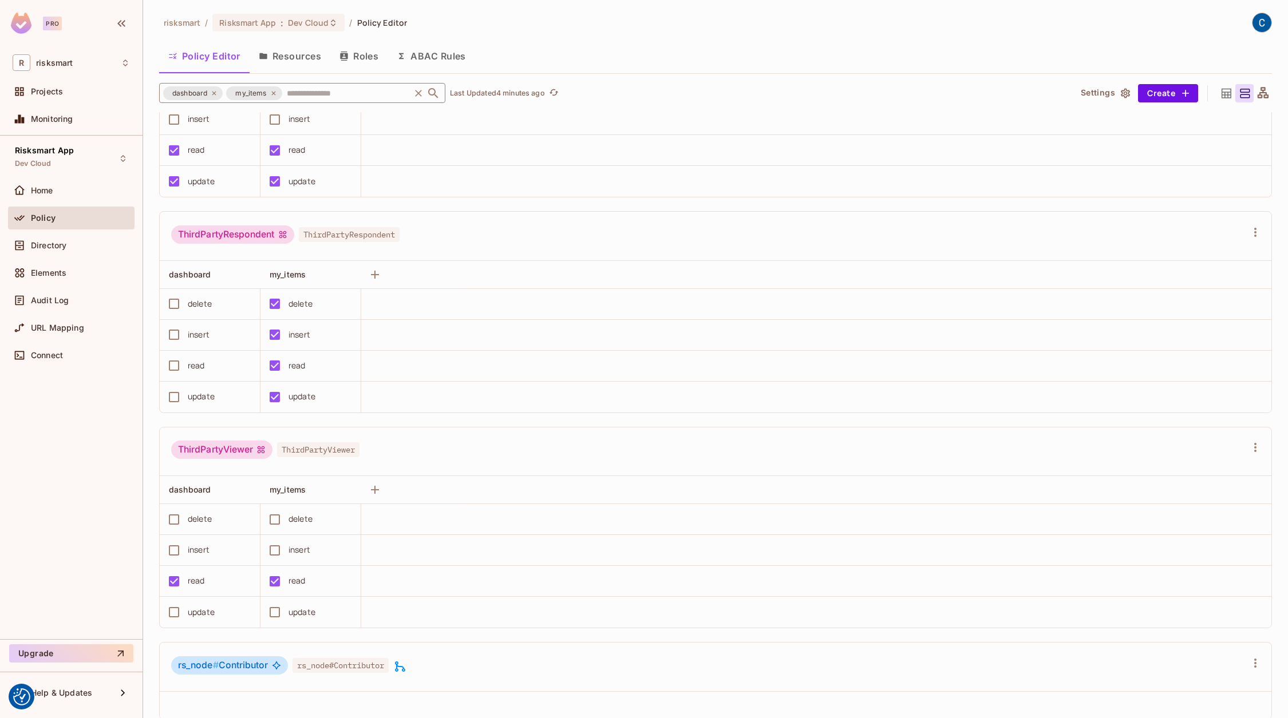
click at [274, 90] on icon at bounding box center [273, 93] width 7 height 7
click at [217, 93] on icon at bounding box center [214, 93] width 7 height 7
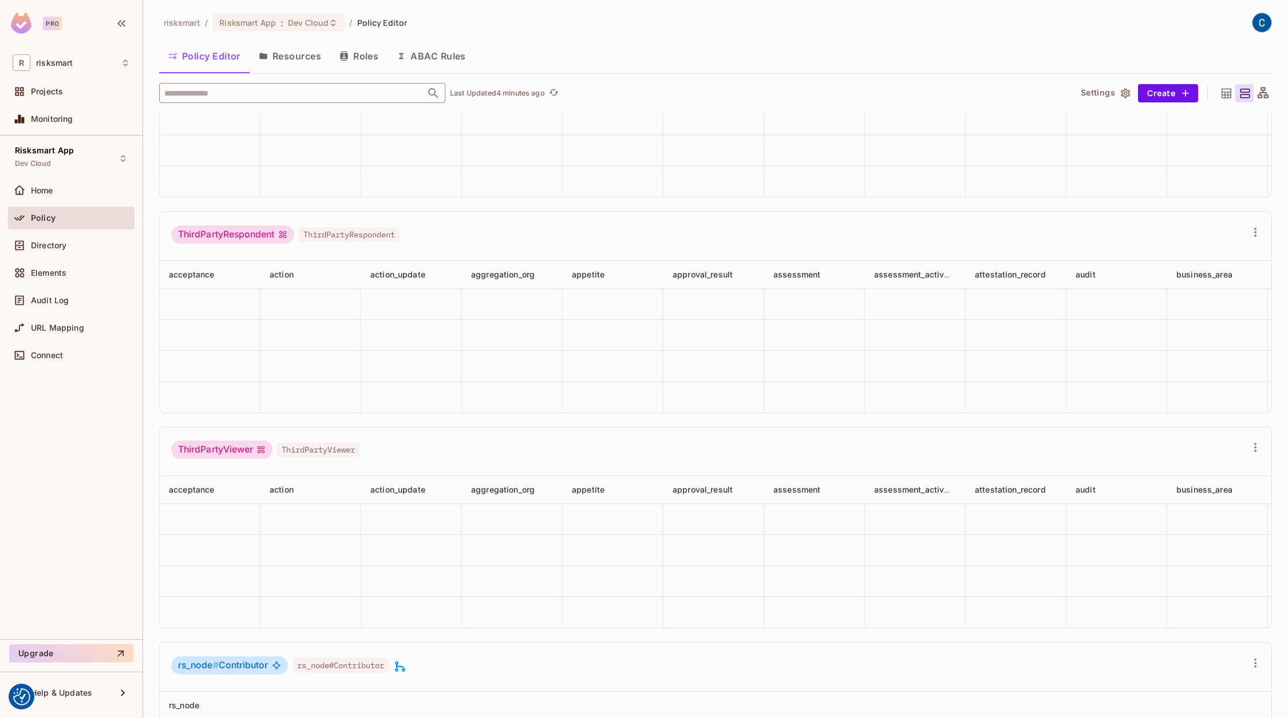
scroll to position [6077, 0]
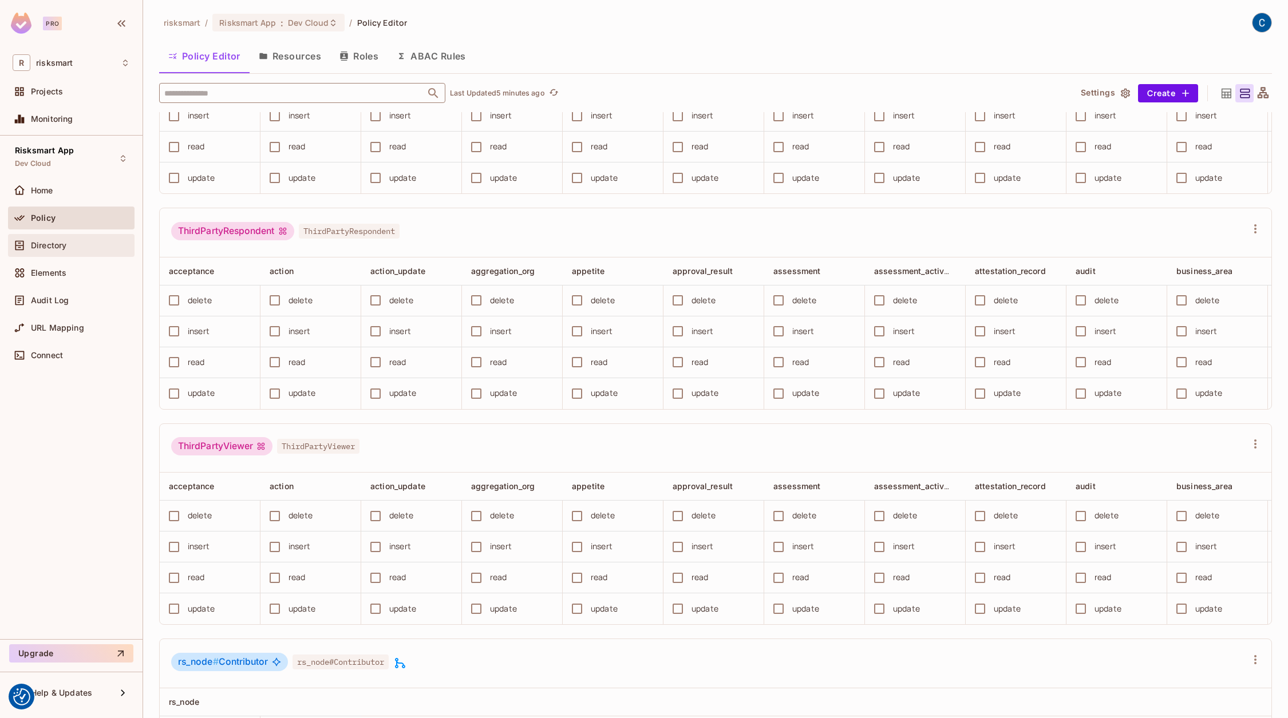
click at [60, 250] on div "Directory" at bounding box center [71, 246] width 117 height 14
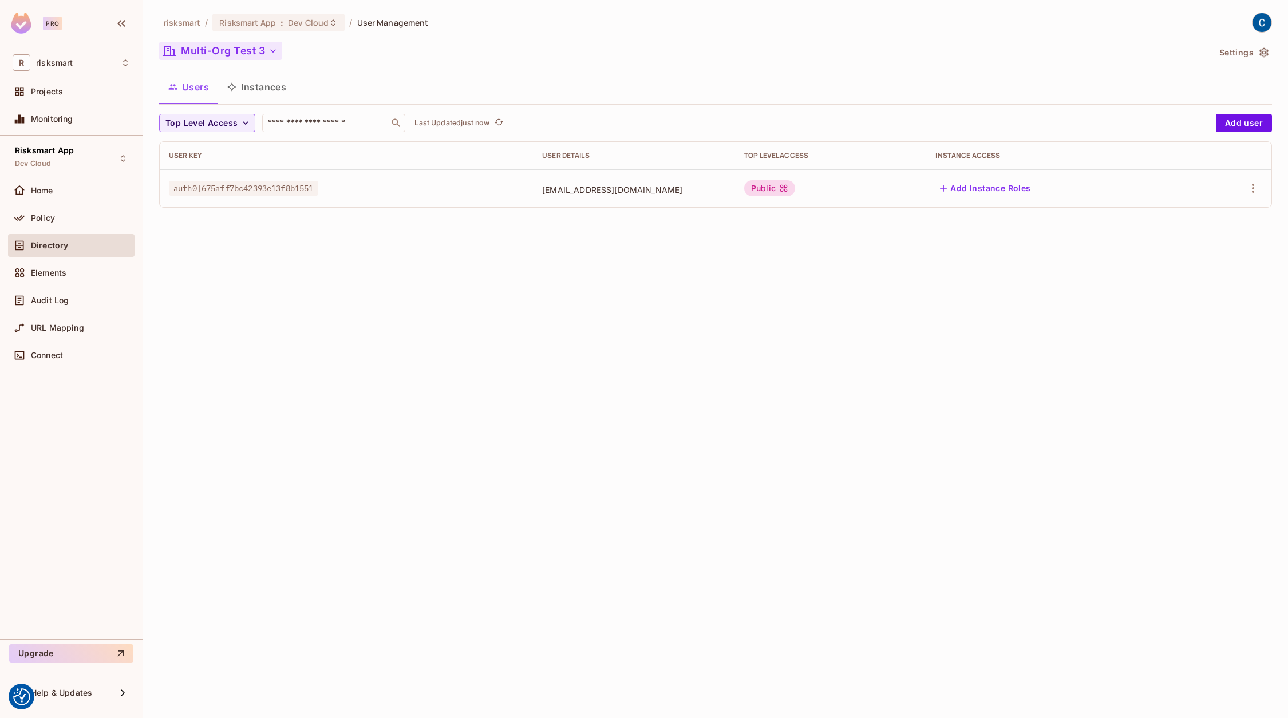
click at [226, 49] on button "Multi-Org Test 3" at bounding box center [220, 51] width 123 height 18
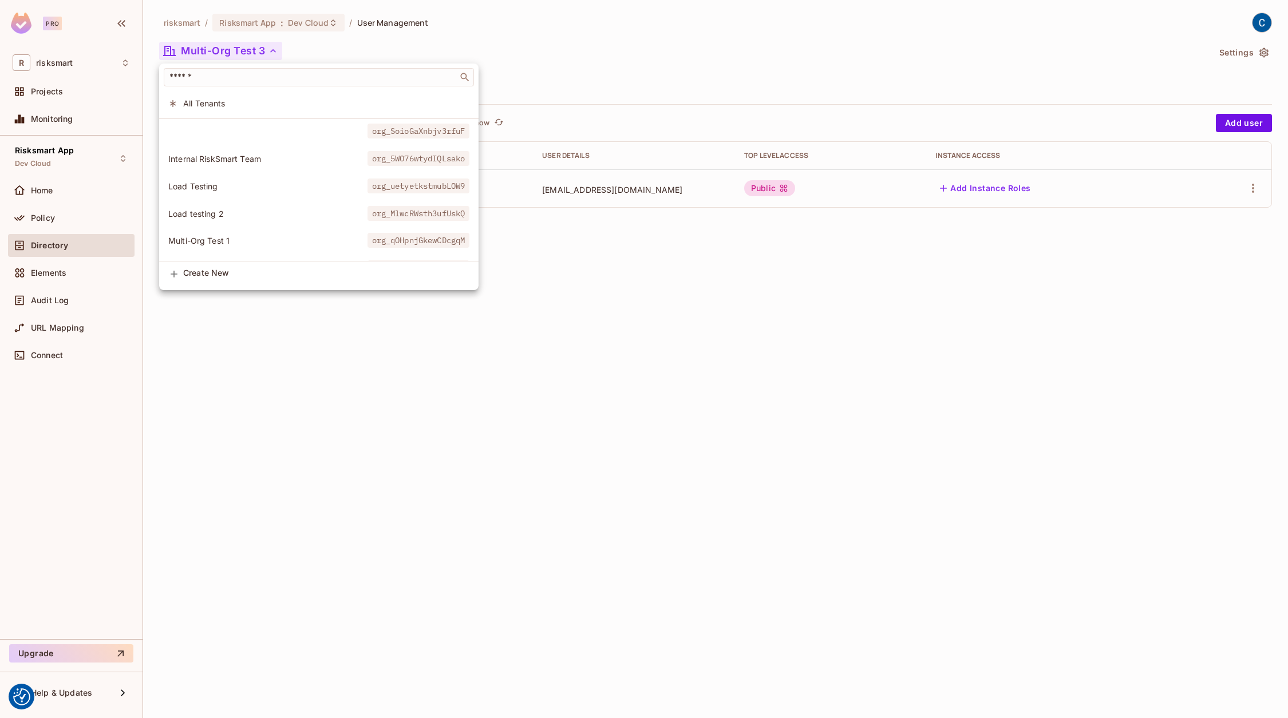
click at [356, 513] on div at bounding box center [644, 359] width 1288 height 718
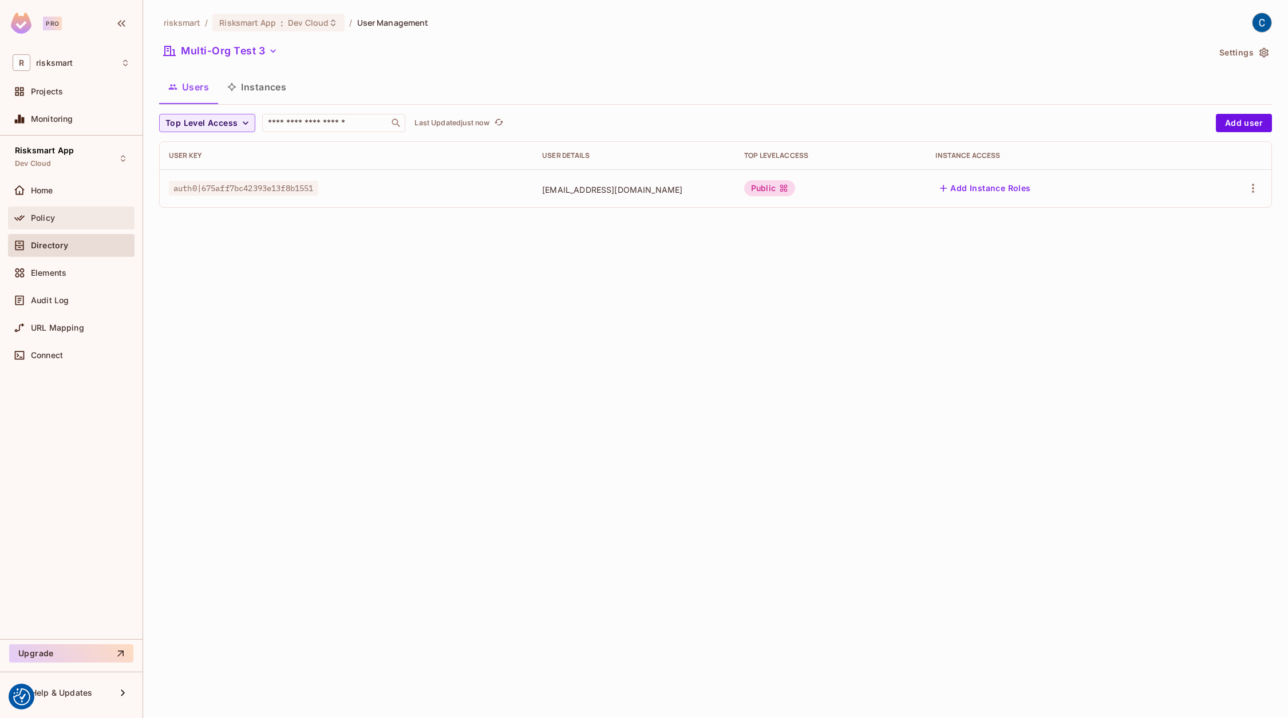
click at [48, 219] on span "Policy" at bounding box center [43, 217] width 24 height 9
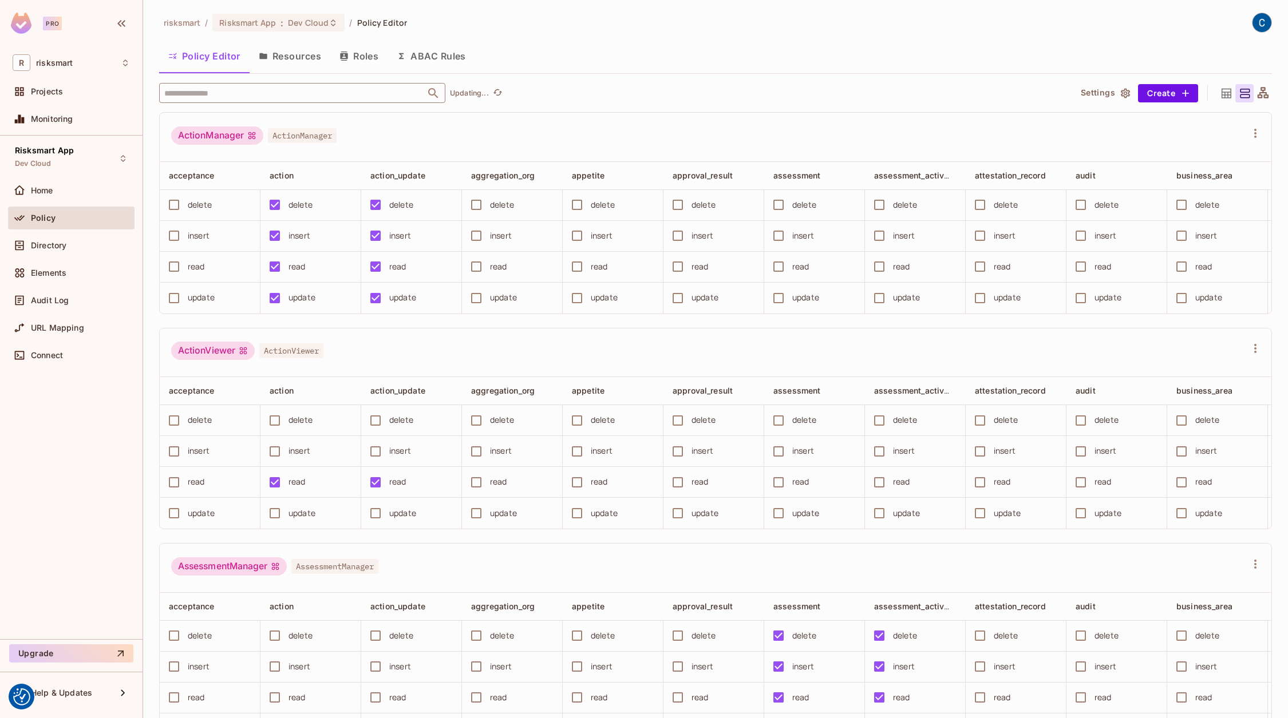
click at [244, 94] on input "text" at bounding box center [292, 93] width 262 height 20
type input "****"
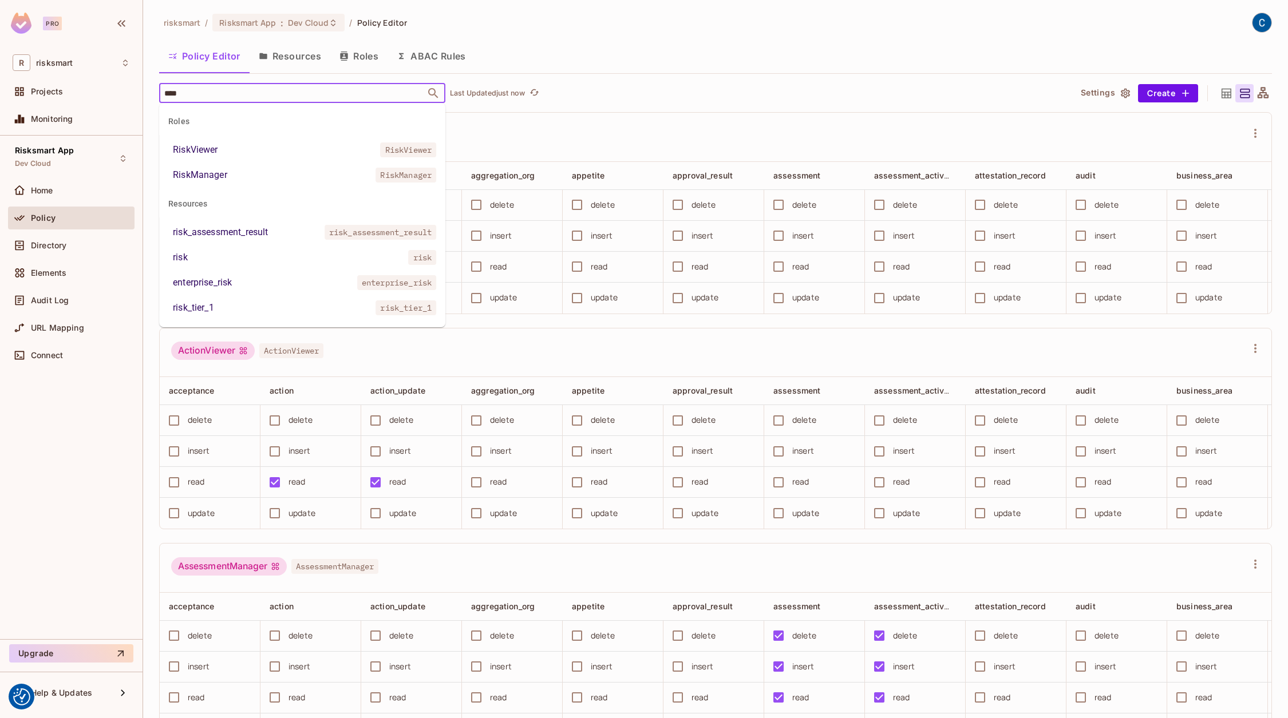
click at [230, 147] on li "RiskViewer RiskViewer" at bounding box center [302, 150] width 286 height 21
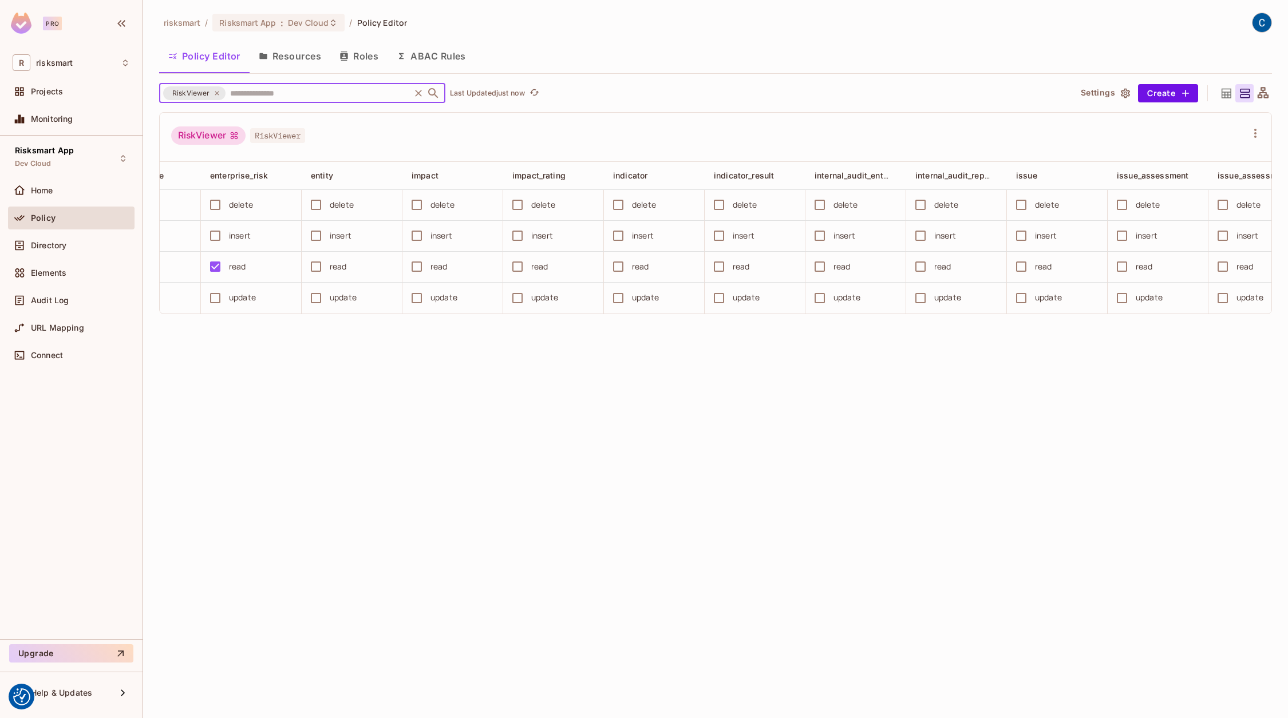
scroll to position [0, 1975]
click at [1222, 90] on icon at bounding box center [1226, 93] width 10 height 10
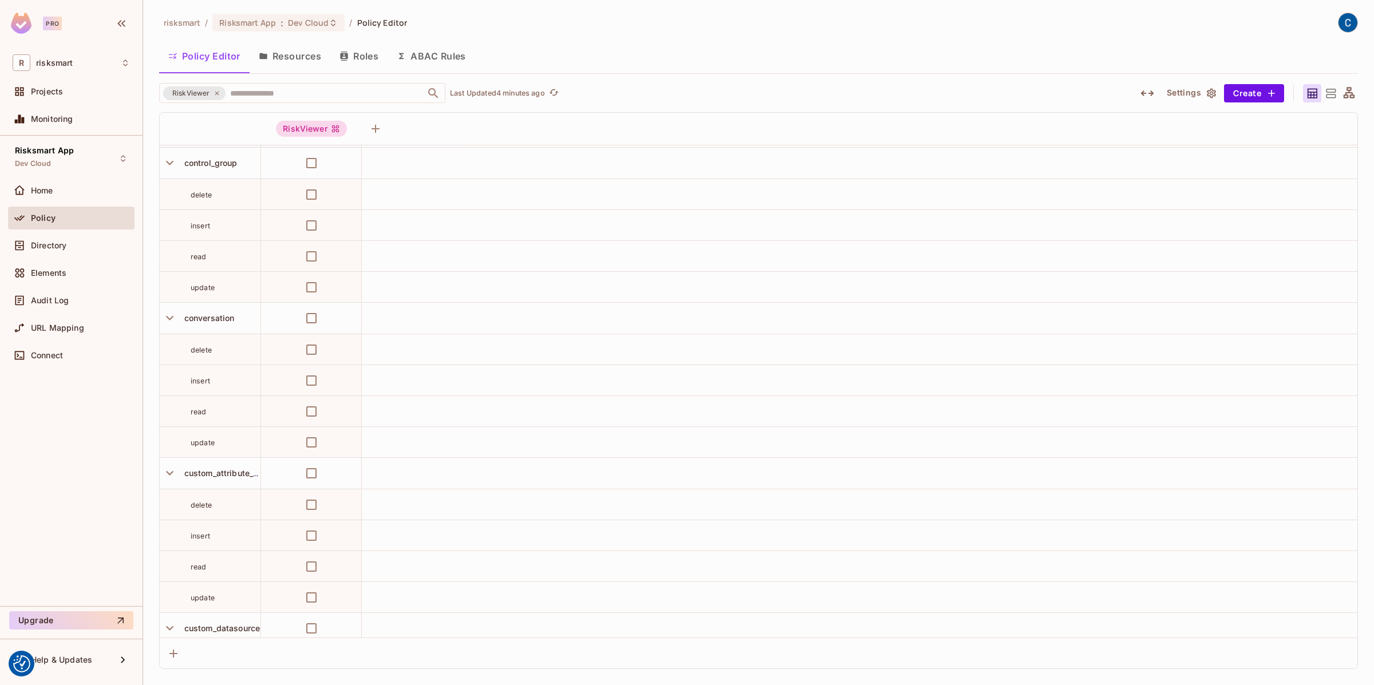
scroll to position [2635, 0]
click at [215, 96] on icon at bounding box center [216, 93] width 7 height 7
click at [227, 94] on input "text" at bounding box center [317, 93] width 181 height 20
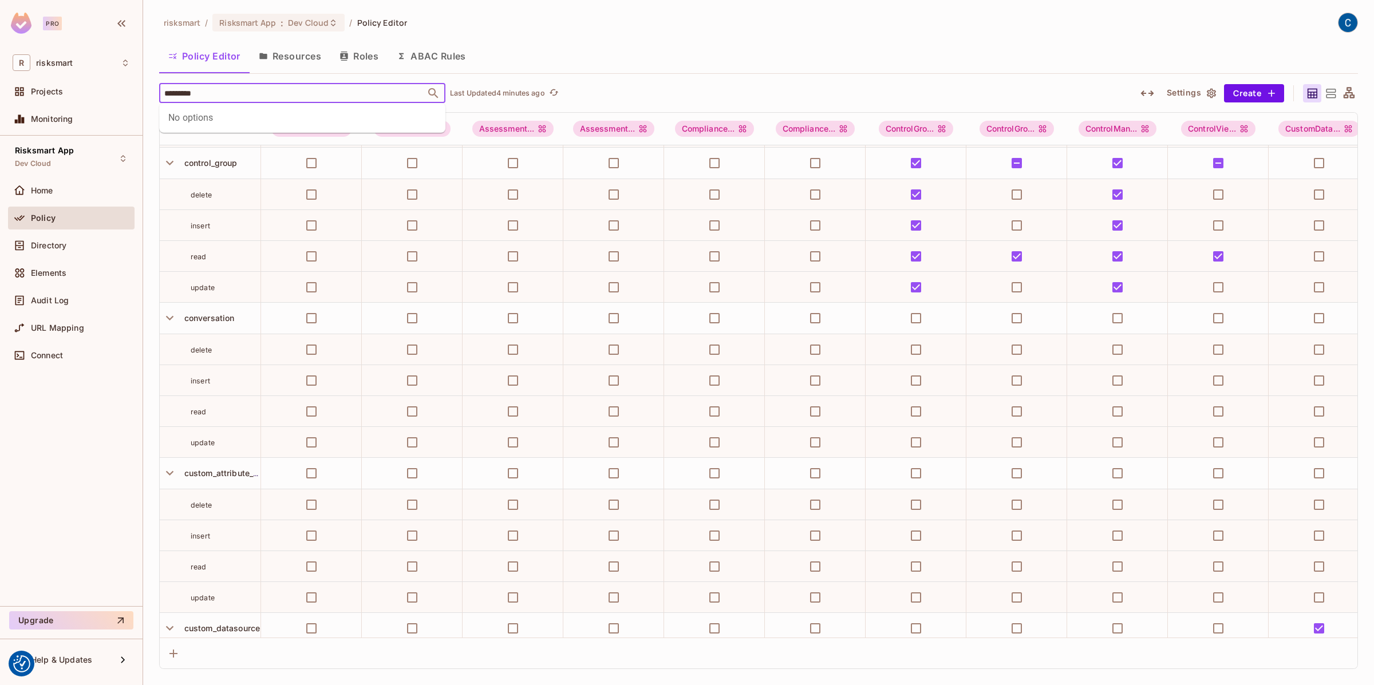
type input "**********"
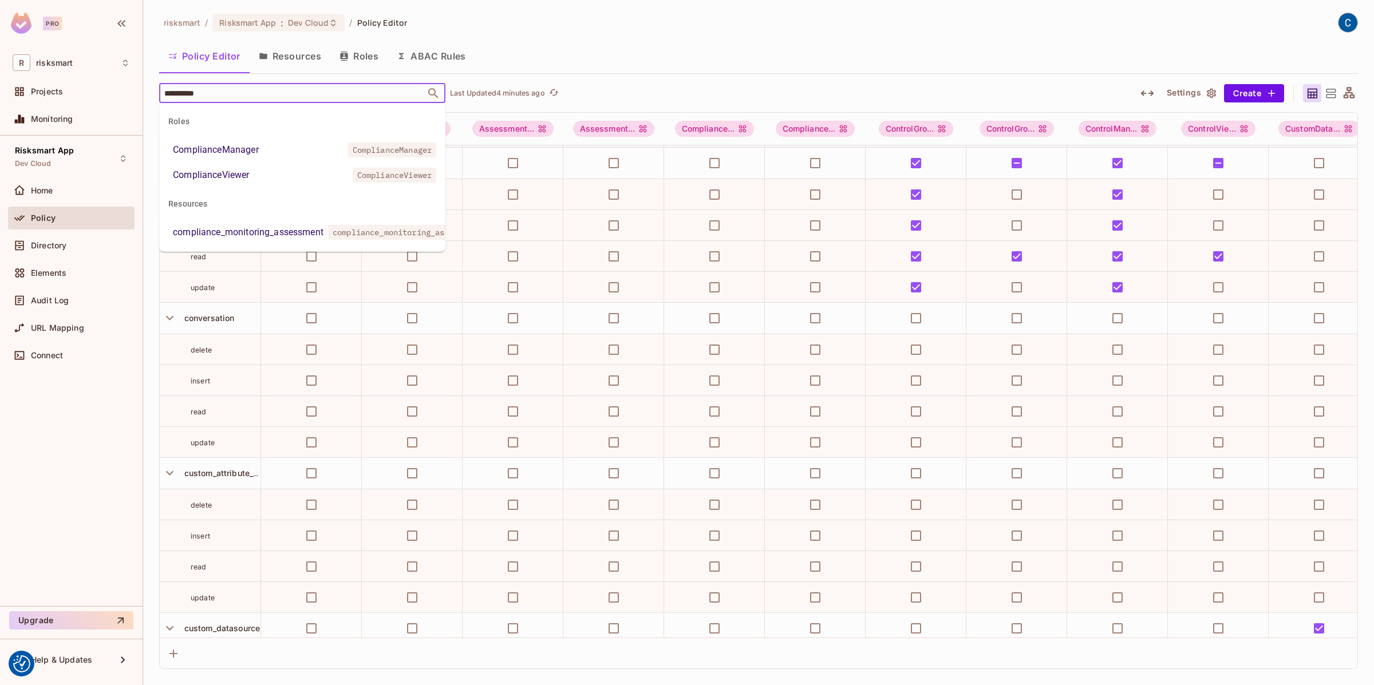
click at [230, 176] on div "ComplianceViewer" at bounding box center [211, 175] width 76 height 14
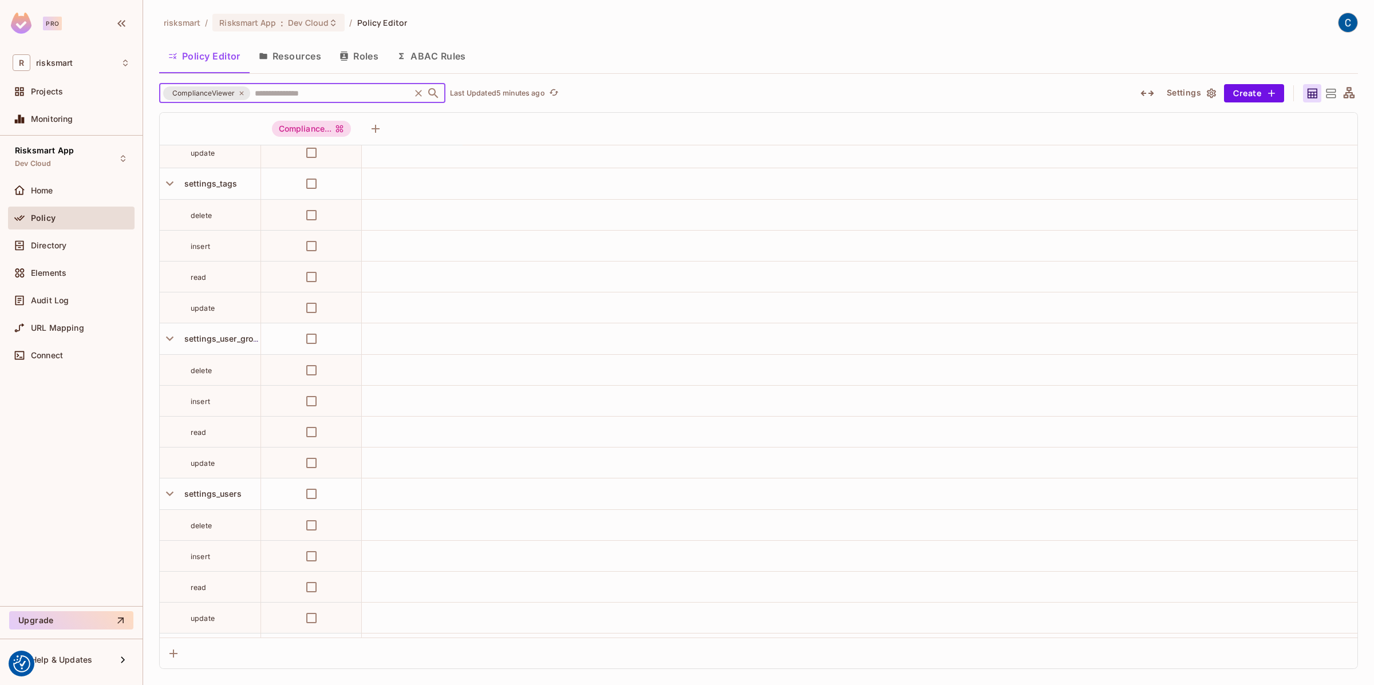
scroll to position [10386, 0]
